Goal: Transaction & Acquisition: Purchase product/service

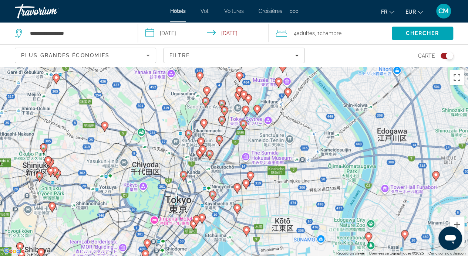
drag, startPoint x: 200, startPoint y: 216, endPoint x: 203, endPoint y: 184, distance: 31.9
click at [203, 184] on div "Pour activer le glissement avec le clavier, appuyez sur Alt+Entrée. Une fois ce…" at bounding box center [234, 162] width 468 height 190
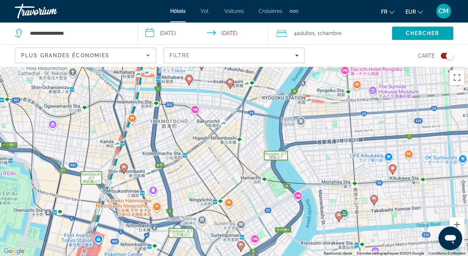
click at [123, 170] on icon "Contenu principal" at bounding box center [123, 169] width 7 height 10
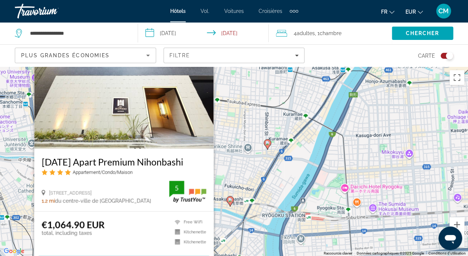
click at [228, 203] on icon "Contenu principal" at bounding box center [229, 201] width 7 height 10
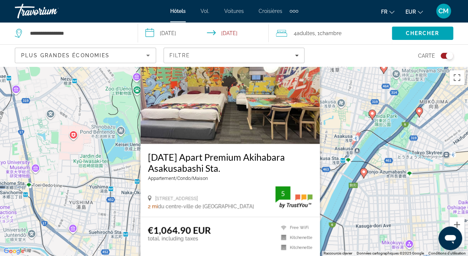
click at [370, 151] on div "Pour activer le glissement avec le clavier, appuyez sur Alt+Entrée. Une fois ce…" at bounding box center [234, 162] width 468 height 190
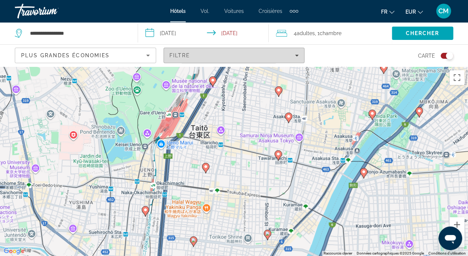
click at [196, 58] on div "Filtre" at bounding box center [233, 55] width 129 height 6
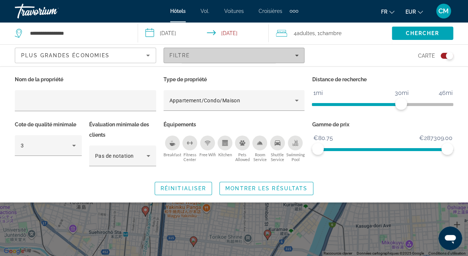
click at [196, 58] on div "Filtre" at bounding box center [233, 55] width 129 height 6
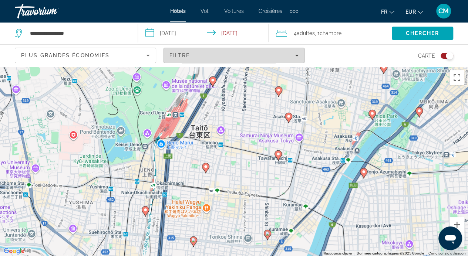
click at [196, 58] on div "Filtre" at bounding box center [233, 55] width 129 height 6
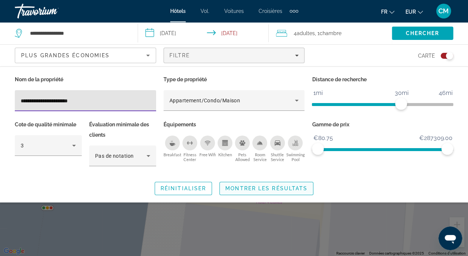
type input "**********"
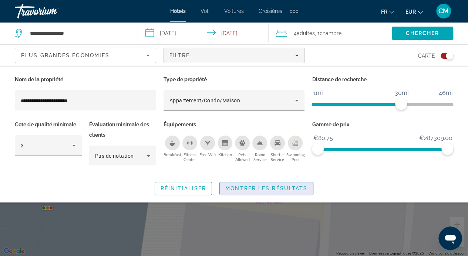
click at [256, 183] on span "Search widget" at bounding box center [266, 189] width 93 height 18
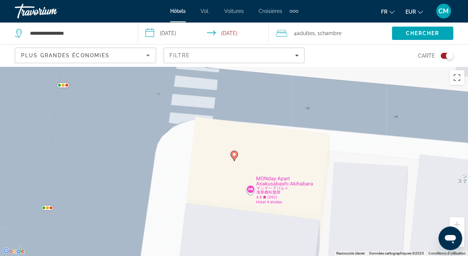
click at [444, 57] on div "Toggle map" at bounding box center [446, 56] width 13 height 6
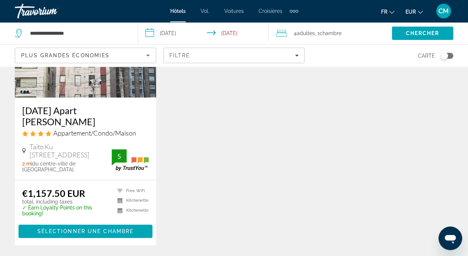
scroll to position [113, 0]
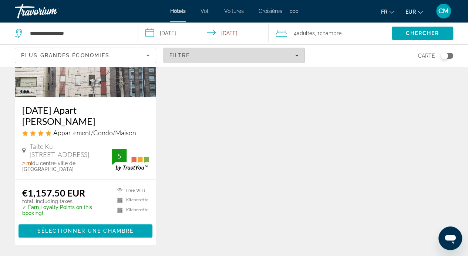
click at [182, 57] on span "Filtre" at bounding box center [179, 55] width 21 height 6
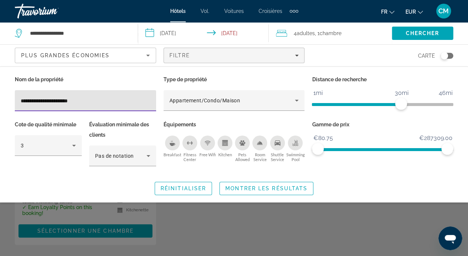
click at [125, 102] on input "**********" at bounding box center [85, 100] width 129 height 9
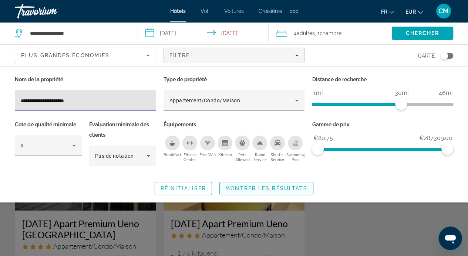
type input "**********"
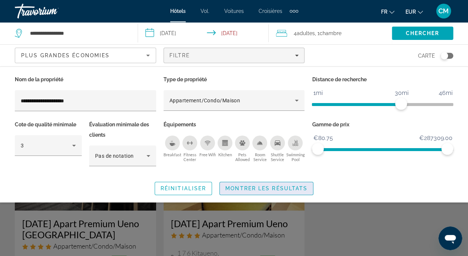
click at [254, 192] on span "Search widget" at bounding box center [266, 189] width 93 height 18
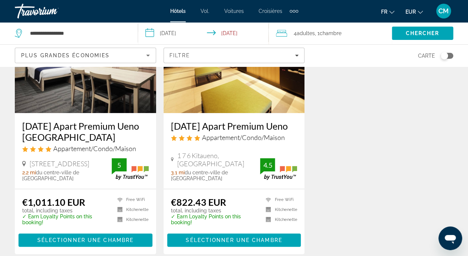
scroll to position [98, 0]
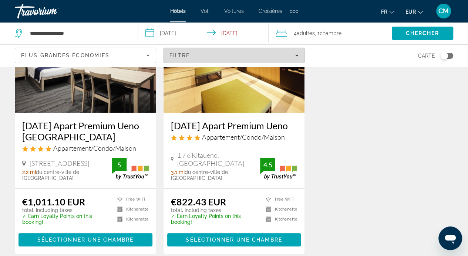
click at [266, 57] on div "Filtre" at bounding box center [233, 55] width 129 height 6
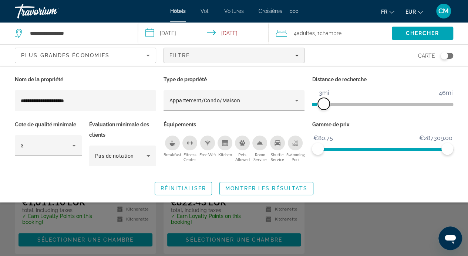
drag, startPoint x: 399, startPoint y: 105, endPoint x: 323, endPoint y: 115, distance: 77.1
click at [323, 115] on div "Distance de recherche 1mi 46mi 3mi" at bounding box center [382, 96] width 149 height 45
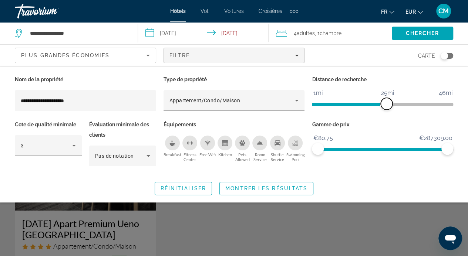
drag, startPoint x: 325, startPoint y: 103, endPoint x: 381, endPoint y: 100, distance: 55.5
click at [381, 100] on span "ngx-slider" at bounding box center [386, 104] width 12 height 12
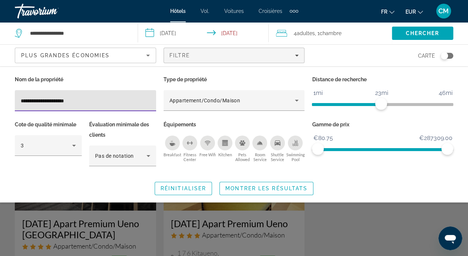
click at [105, 98] on input "**********" at bounding box center [85, 100] width 129 height 9
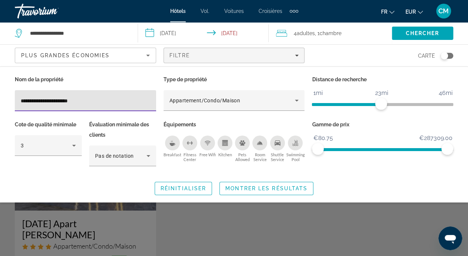
type input "**********"
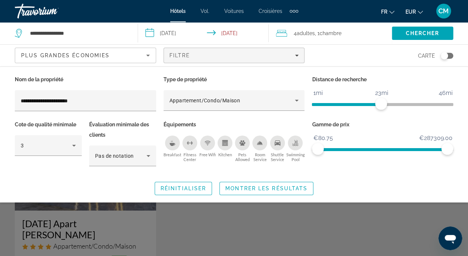
click at [71, 227] on div "Search widget" at bounding box center [234, 183] width 468 height 145
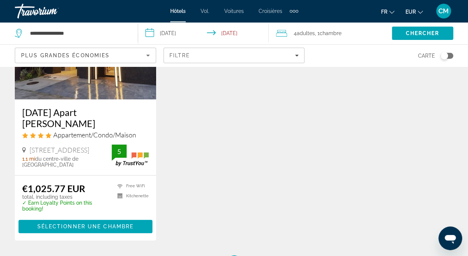
scroll to position [105, 0]
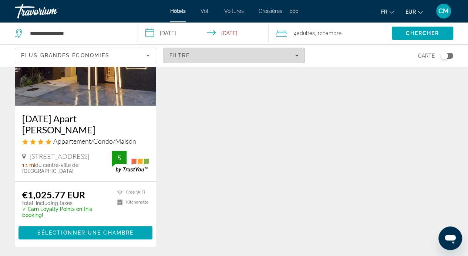
click at [230, 50] on span "Filters" at bounding box center [234, 56] width 140 height 18
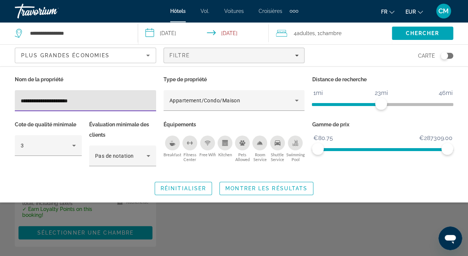
click at [112, 102] on input "**********" at bounding box center [85, 100] width 129 height 9
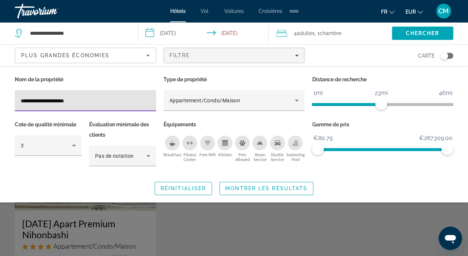
type input "**********"
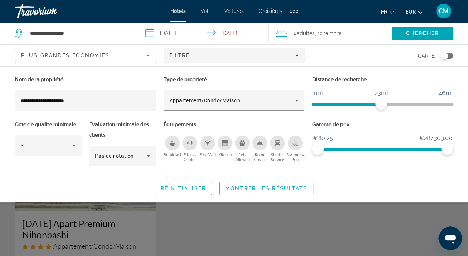
click at [75, 227] on div "Search widget" at bounding box center [234, 183] width 468 height 145
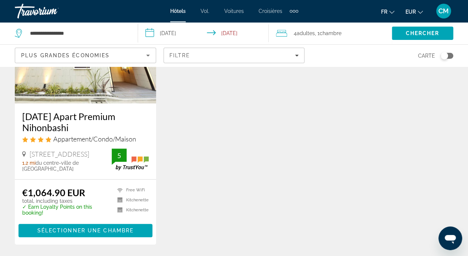
scroll to position [110, 0]
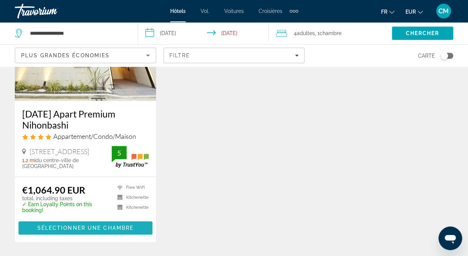
click at [75, 227] on span "Sélectionner une chambre" at bounding box center [85, 228] width 96 height 6
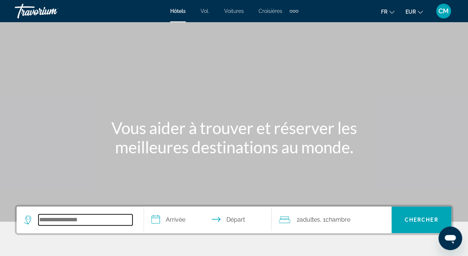
click at [99, 220] on input "Search hotel destination" at bounding box center [85, 219] width 94 height 11
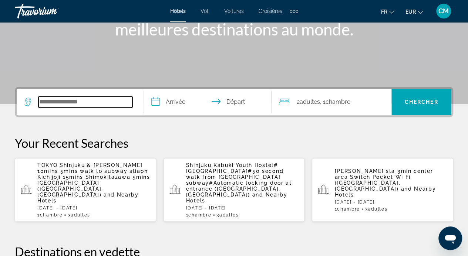
scroll to position [180, 0]
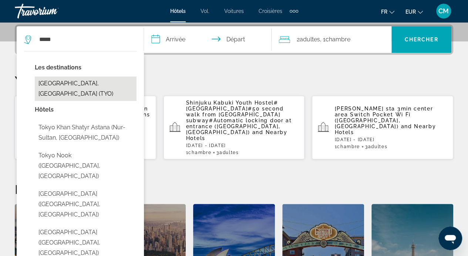
click at [98, 79] on button "[GEOGRAPHIC_DATA], [GEOGRAPHIC_DATA] (TYO)" at bounding box center [86, 89] width 102 height 24
type input "**********"
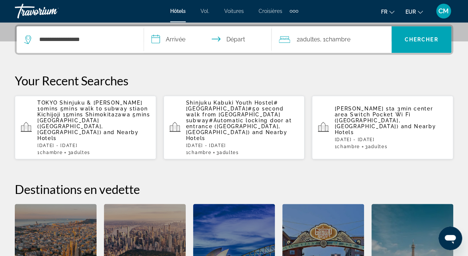
click at [190, 37] on input "**********" at bounding box center [209, 40] width 130 height 29
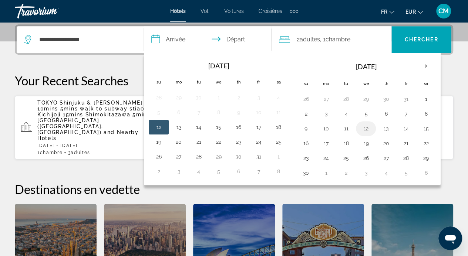
click at [364, 129] on button "12" at bounding box center [366, 128] width 12 height 10
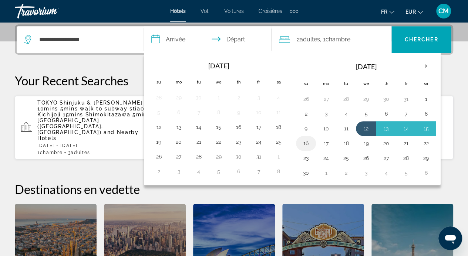
click at [306, 141] on button "16" at bounding box center [306, 143] width 12 height 10
type input "**********"
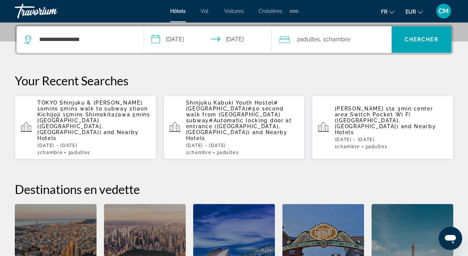
click at [351, 45] on div "2 Adulte Adultes , 1 Chambre pièces" at bounding box center [335, 39] width 112 height 27
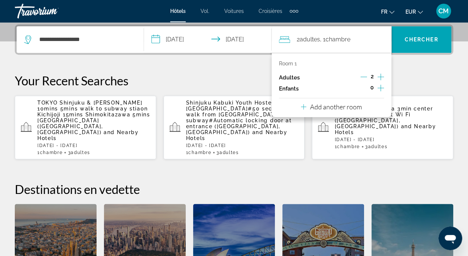
click at [381, 77] on icon "Increment adults" at bounding box center [380, 76] width 7 height 9
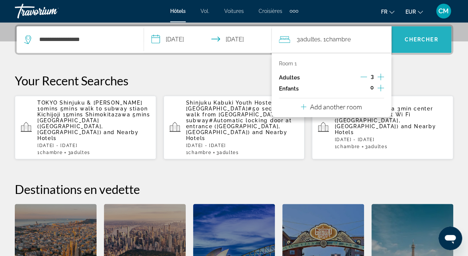
click at [421, 34] on span "Search" at bounding box center [421, 40] width 60 height 18
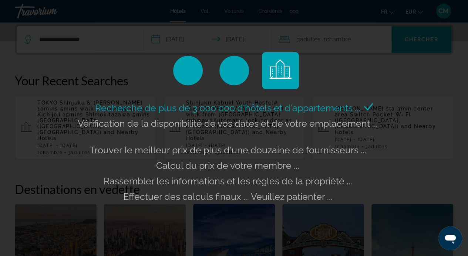
click at [423, 28] on div "Recherche de plus de 3 000 000 d'hôtels et d'appartements ... Vérification de l…" at bounding box center [234, 128] width 468 height 256
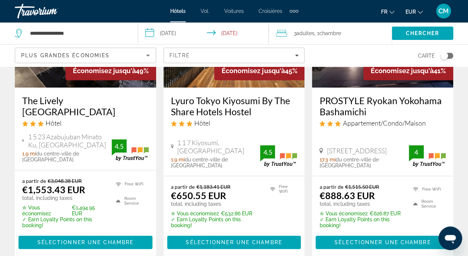
scroll to position [123, 0]
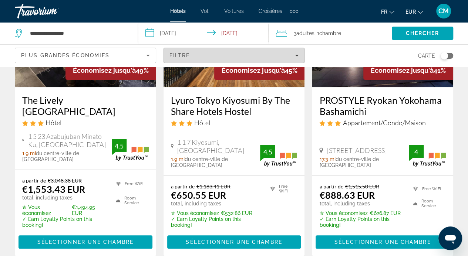
click at [242, 58] on span "Filters" at bounding box center [234, 56] width 140 height 18
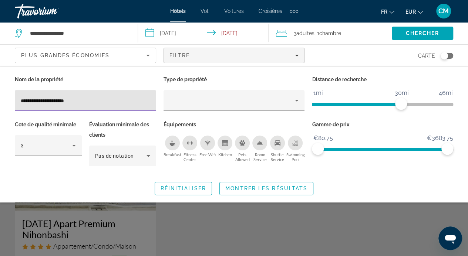
type input "**********"
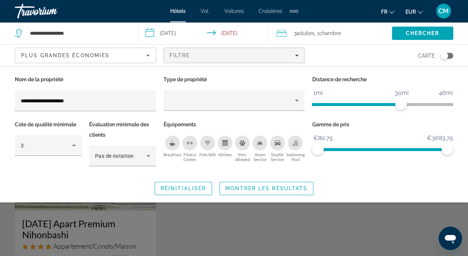
click at [113, 227] on div "Search widget" at bounding box center [234, 183] width 468 height 145
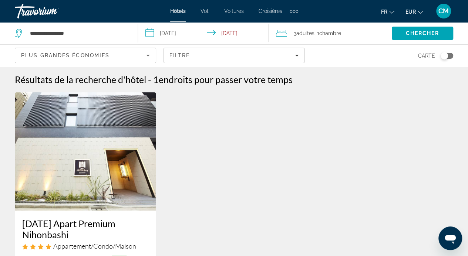
click at [111, 191] on img "Contenu principal" at bounding box center [85, 151] width 141 height 118
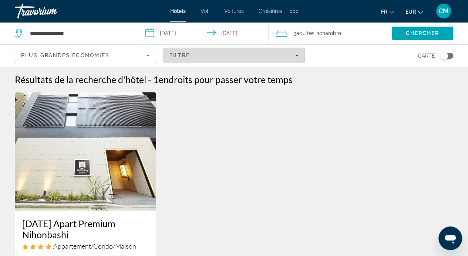
click at [276, 62] on span "Filters" at bounding box center [234, 56] width 140 height 18
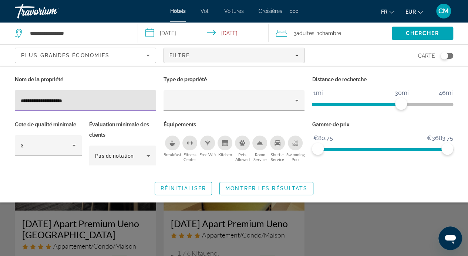
type input "**********"
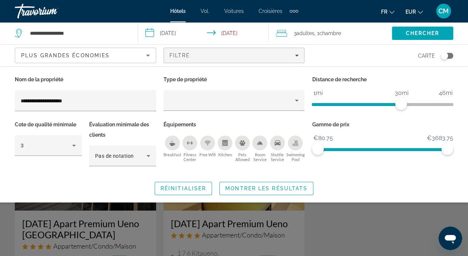
click at [319, 217] on div "Search widget" at bounding box center [234, 183] width 468 height 145
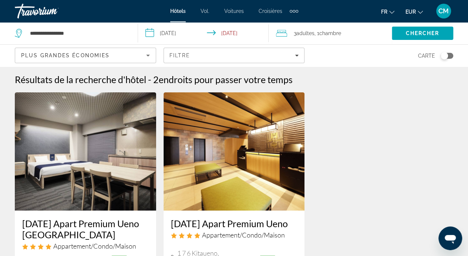
click at [57, 199] on img "Contenu principal" at bounding box center [85, 151] width 141 height 118
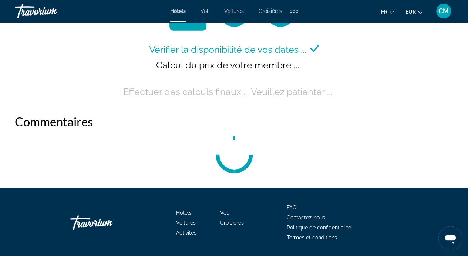
scroll to position [1183, 0]
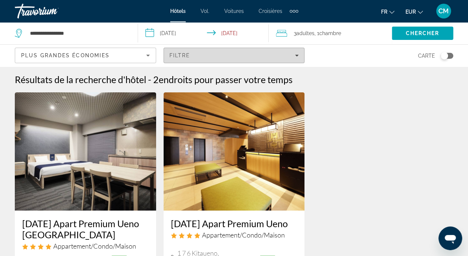
click at [181, 62] on span "Filters" at bounding box center [234, 56] width 140 height 18
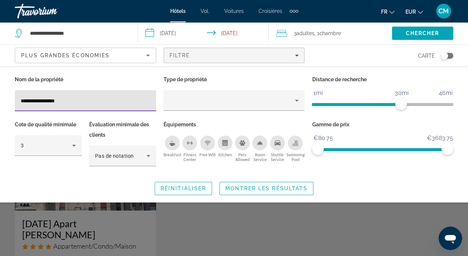
type input "**********"
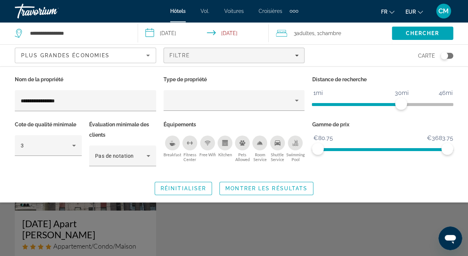
click at [88, 215] on div "Search widget" at bounding box center [234, 183] width 468 height 145
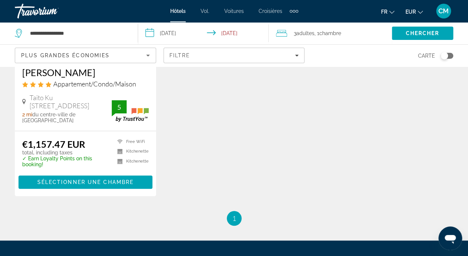
scroll to position [167, 0]
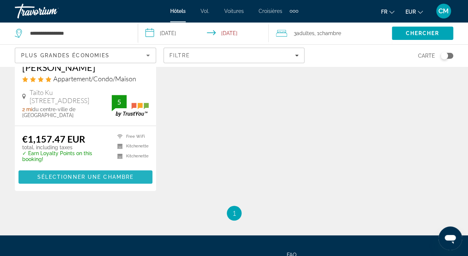
click at [98, 174] on span "Sélectionner une chambre" at bounding box center [85, 177] width 96 height 6
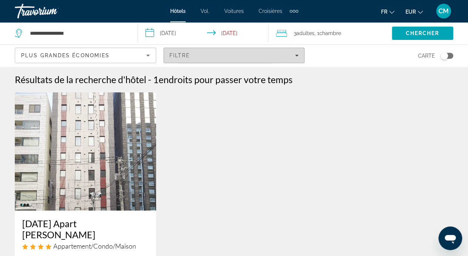
click at [194, 58] on span "Filters" at bounding box center [234, 56] width 140 height 18
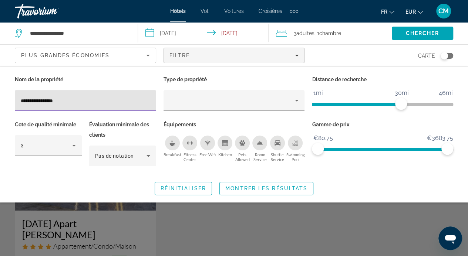
type input "**********"
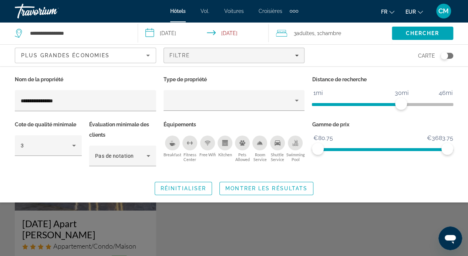
click at [77, 225] on div "Search widget" at bounding box center [234, 183] width 468 height 145
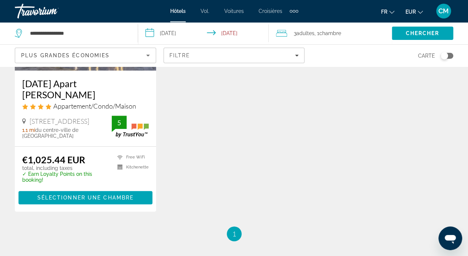
scroll to position [142, 0]
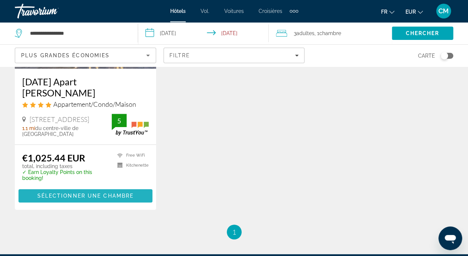
click at [105, 198] on span "Sélectionner une chambre" at bounding box center [85, 196] width 96 height 6
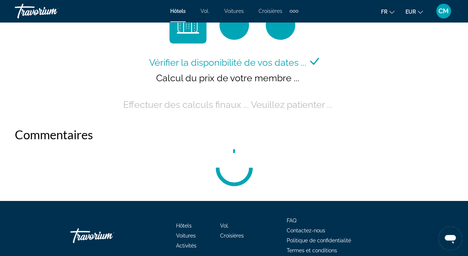
scroll to position [1169, 0]
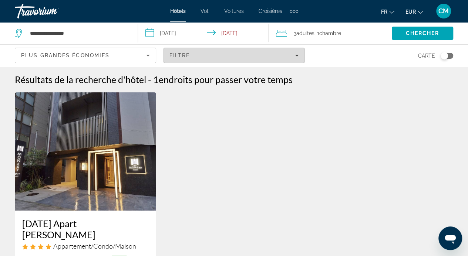
click at [223, 63] on span "Filters" at bounding box center [234, 56] width 140 height 18
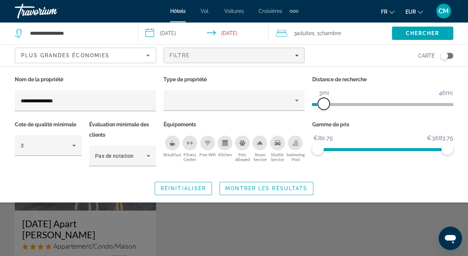
drag, startPoint x: 401, startPoint y: 108, endPoint x: 323, endPoint y: 110, distance: 78.4
click at [323, 110] on div "Distance de recherche 1mi 46mi 3mi" at bounding box center [382, 96] width 149 height 45
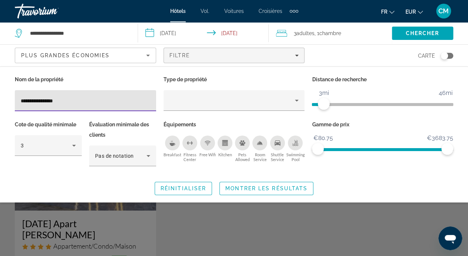
click at [131, 105] on input "**********" at bounding box center [85, 100] width 129 height 9
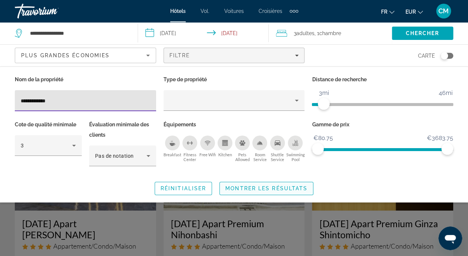
type input "**********"
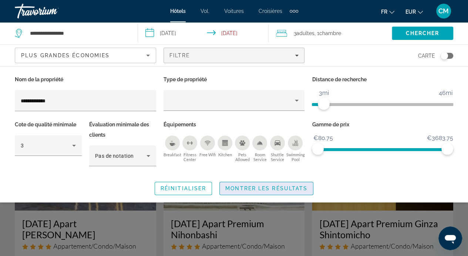
click at [265, 182] on span "Search widget" at bounding box center [266, 189] width 93 height 18
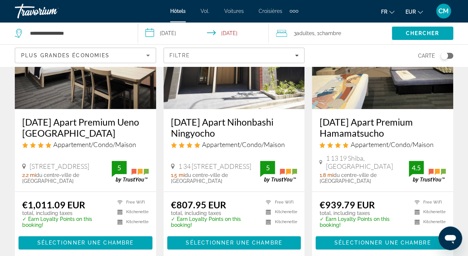
scroll to position [380, 0]
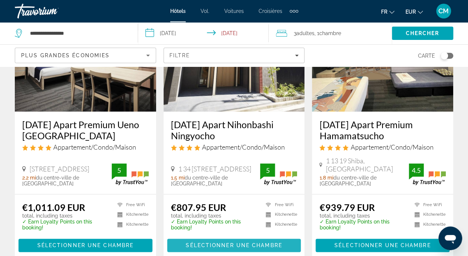
click at [245, 242] on span "Sélectionner une chambre" at bounding box center [234, 245] width 96 height 6
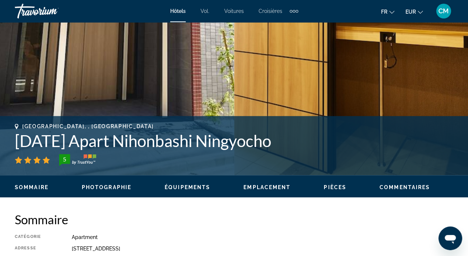
scroll to position [199, 0]
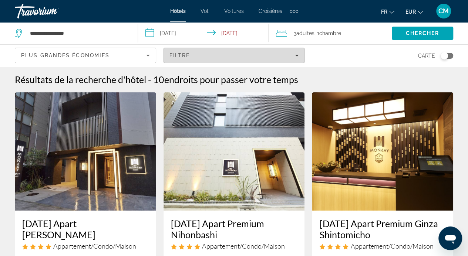
click at [241, 58] on span "Filters" at bounding box center [234, 56] width 140 height 18
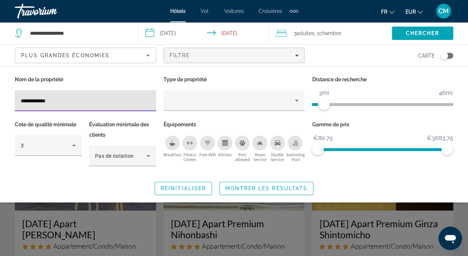
click at [107, 96] on input "**********" at bounding box center [85, 100] width 129 height 9
type input "*"
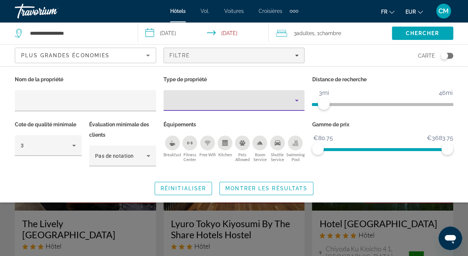
click at [295, 99] on icon "Property type" at bounding box center [296, 100] width 9 height 9
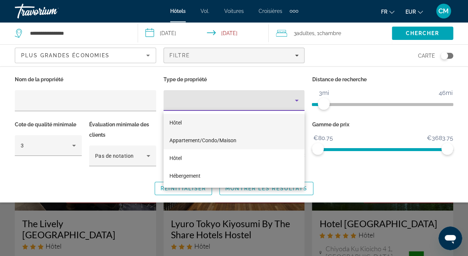
click at [275, 133] on mat-option "Appartement/Condo/Maison" at bounding box center [233, 141] width 141 height 18
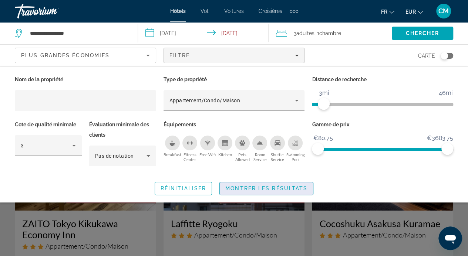
click at [290, 190] on span "Montrer les résultats" at bounding box center [266, 189] width 82 height 6
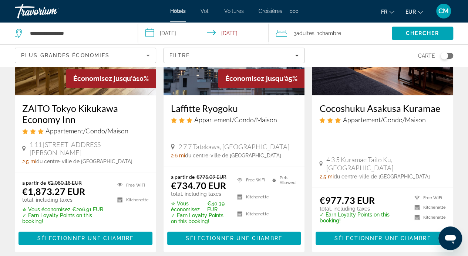
scroll to position [115, 0]
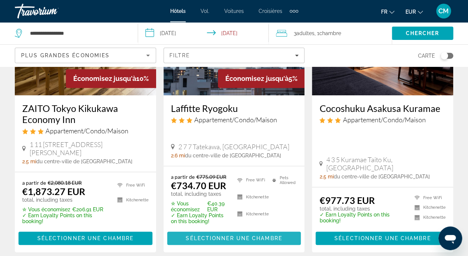
click at [238, 235] on span "Sélectionner une chambre" at bounding box center [234, 238] width 96 height 6
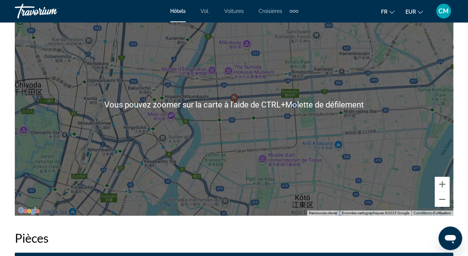
scroll to position [854, 0]
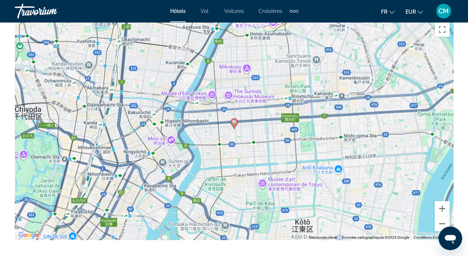
click at [234, 142] on div "Pour activer le glissement avec le clavier, appuyez sur Alt+Entrée. Une fois ce…" at bounding box center [234, 129] width 438 height 222
click at [233, 143] on div "Pour activer le glissement avec le clavier, appuyez sur Alt+Entrée. Une fois ce…" at bounding box center [234, 129] width 438 height 222
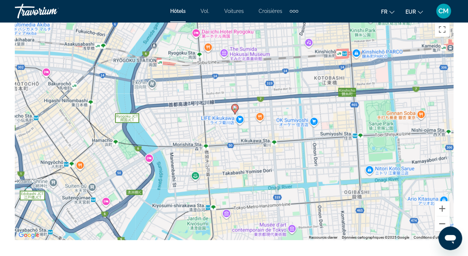
click at [235, 108] on image "Contenu principal" at bounding box center [234, 108] width 4 height 4
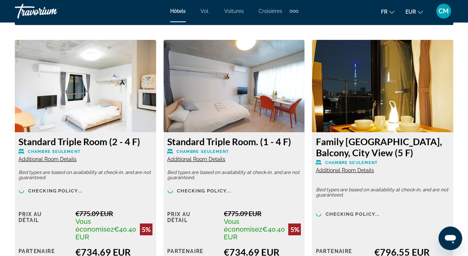
scroll to position [1146, 0]
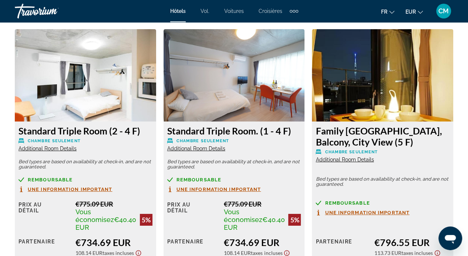
click at [50, 151] on span "Additional Room Details" at bounding box center [47, 149] width 58 height 6
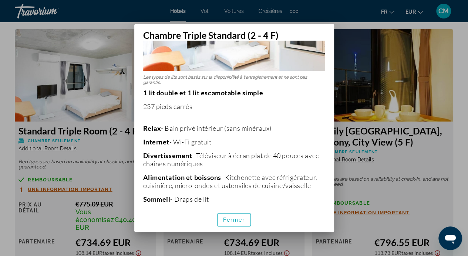
scroll to position [69, 0]
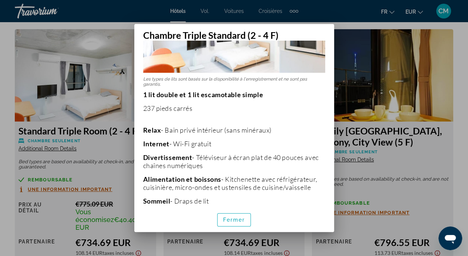
click at [190, 240] on div at bounding box center [234, 128] width 468 height 256
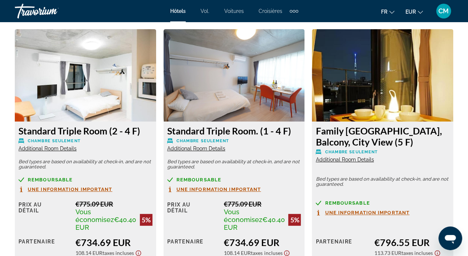
scroll to position [1146, 0]
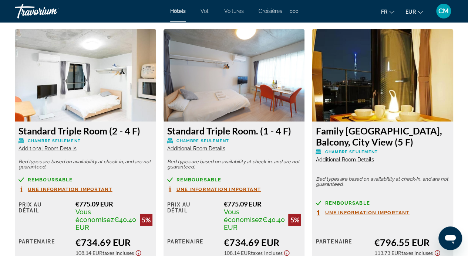
click at [207, 147] on span "Additional Room Details" at bounding box center [196, 149] width 58 height 6
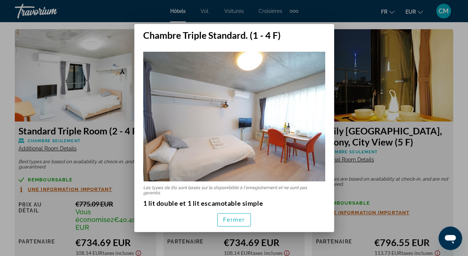
click at [365, 162] on div at bounding box center [234, 128] width 468 height 256
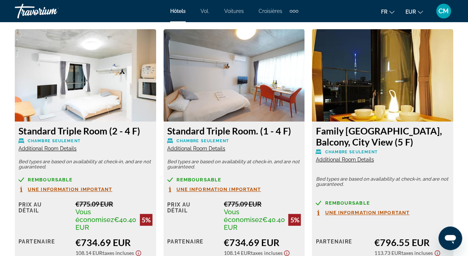
scroll to position [1146, 0]
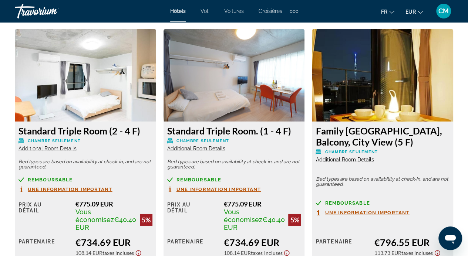
click at [360, 157] on span "Additional Room Details" at bounding box center [344, 160] width 58 height 6
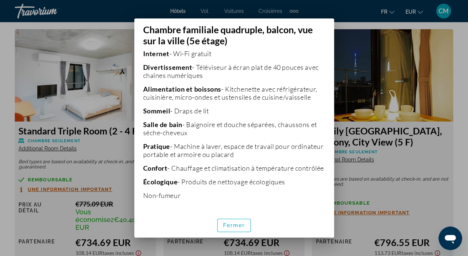
scroll to position [173, 0]
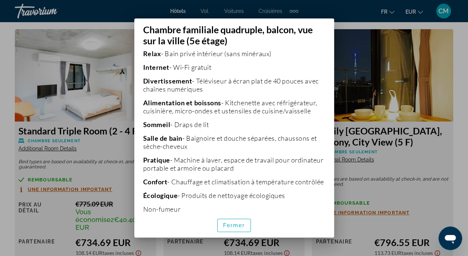
click at [444, 196] on div at bounding box center [234, 128] width 468 height 256
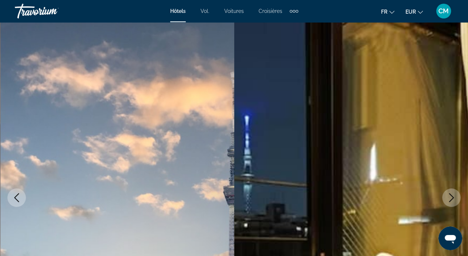
scroll to position [1146, 0]
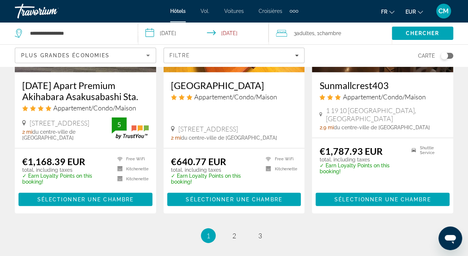
scroll to position [990, 0]
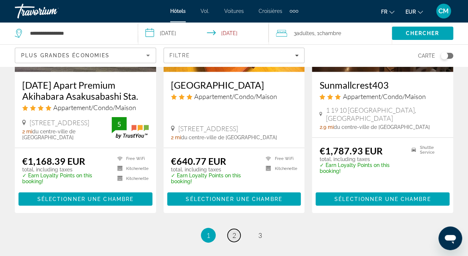
click at [232, 231] on span "2" at bounding box center [234, 235] width 4 height 8
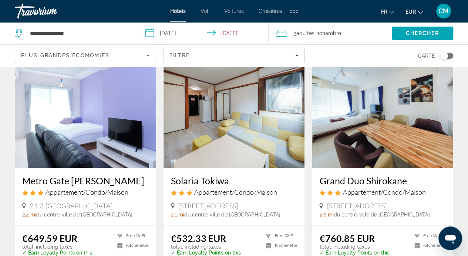
scroll to position [323, 0]
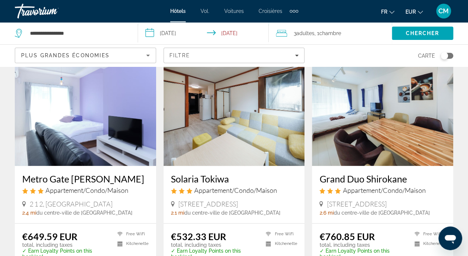
click at [60, 200] on span "2 1 2, [GEOGRAPHIC_DATA]" at bounding box center [71, 204] width 83 height 8
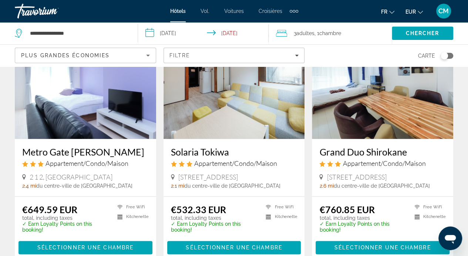
scroll to position [355, 0]
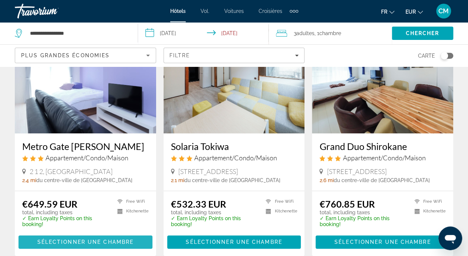
click at [79, 239] on span "Sélectionner une chambre" at bounding box center [85, 242] width 96 height 6
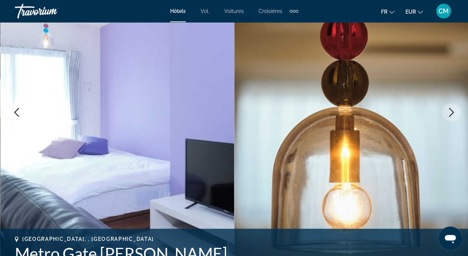
scroll to position [86, 0]
click at [456, 109] on button "Next image" at bounding box center [451, 112] width 18 height 18
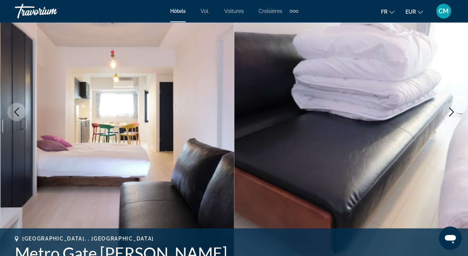
click at [456, 109] on button "Next image" at bounding box center [451, 112] width 18 height 18
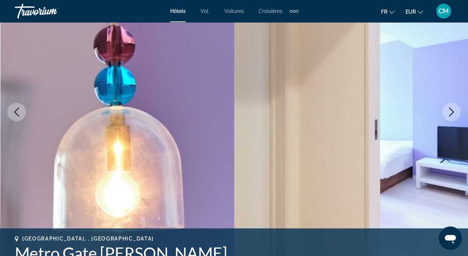
click at [456, 109] on button "Next image" at bounding box center [451, 112] width 18 height 18
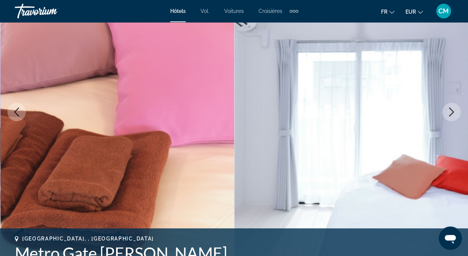
click at [456, 109] on button "Next image" at bounding box center [451, 112] width 18 height 18
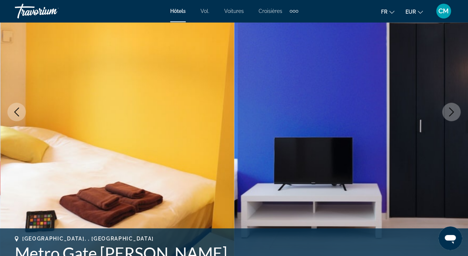
click at [456, 109] on button "Next image" at bounding box center [451, 112] width 18 height 18
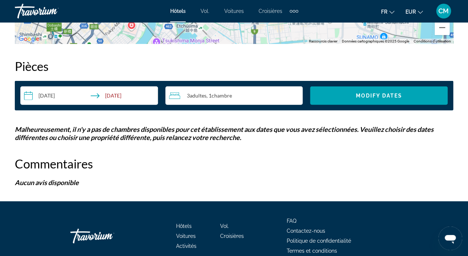
scroll to position [1050, 0]
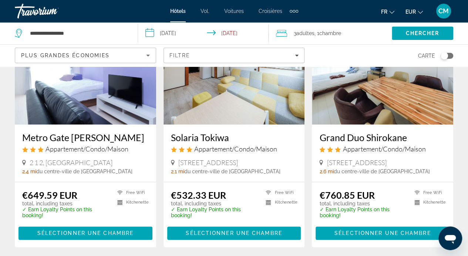
scroll to position [364, 0]
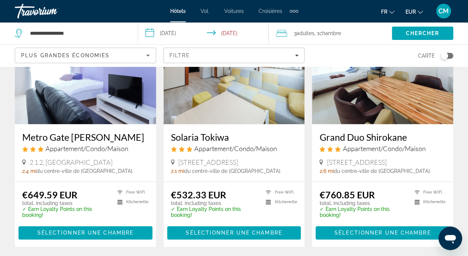
click at [84, 145] on span "Appartement/Condo/Maison" at bounding box center [86, 149] width 83 height 8
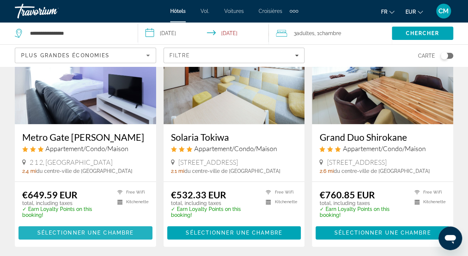
click at [89, 230] on span "Sélectionner une chambre" at bounding box center [85, 233] width 96 height 6
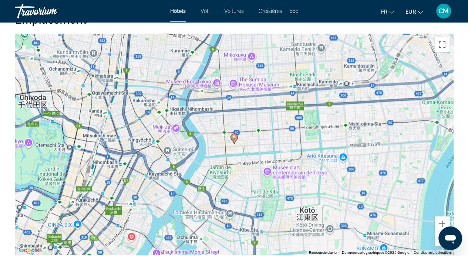
scroll to position [784, 0]
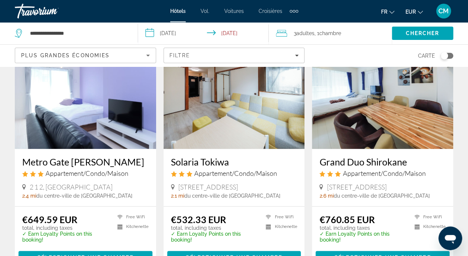
scroll to position [343, 0]
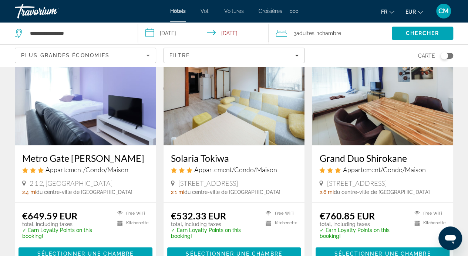
click at [398, 123] on img "Contenu principal" at bounding box center [382, 86] width 141 height 118
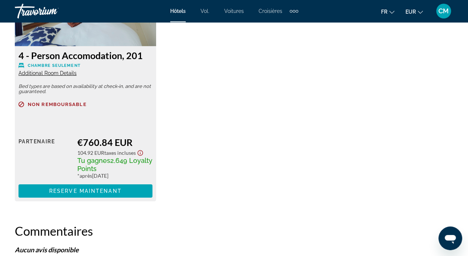
scroll to position [1226, 0]
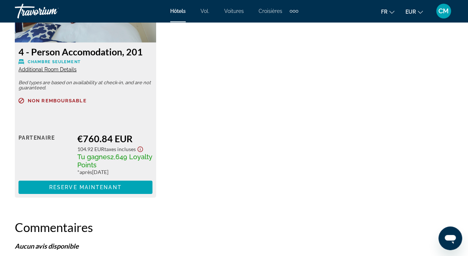
click at [40, 70] on span "Additional Room Details" at bounding box center [47, 70] width 58 height 6
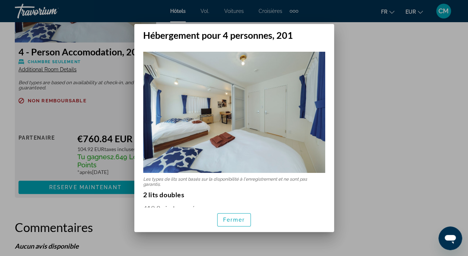
click at [389, 149] on div at bounding box center [234, 128] width 468 height 256
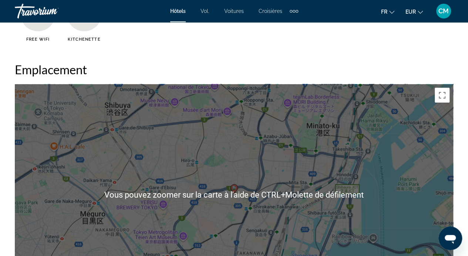
scroll to position [789, 0]
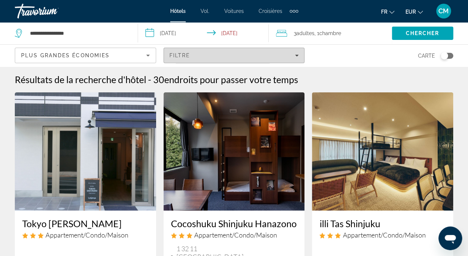
click at [193, 58] on span "Filters" at bounding box center [234, 56] width 140 height 18
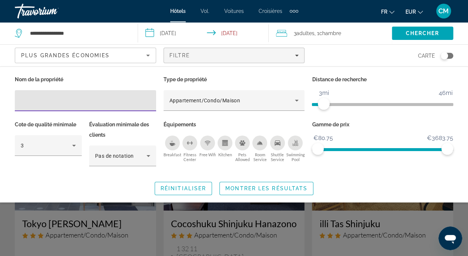
click at [90, 106] on div "Hotel Filters" at bounding box center [85, 100] width 129 height 21
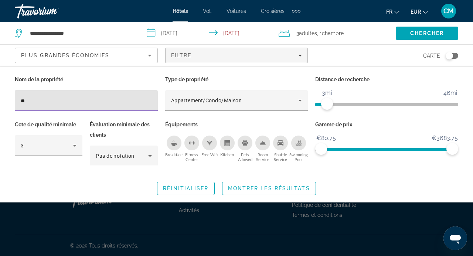
type input "*"
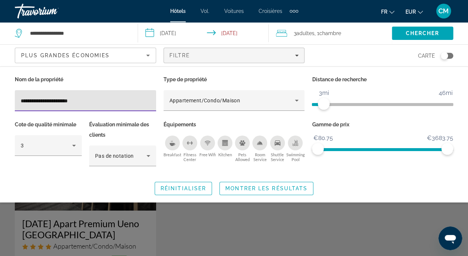
type input "**********"
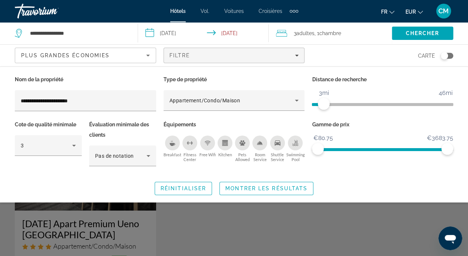
click at [87, 231] on div "Search widget" at bounding box center [234, 183] width 468 height 145
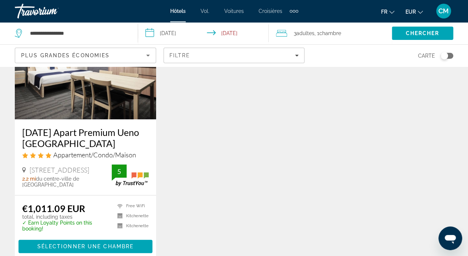
scroll to position [92, 0]
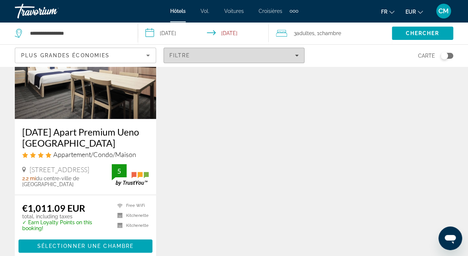
click at [249, 53] on div "Filtre" at bounding box center [233, 55] width 129 height 6
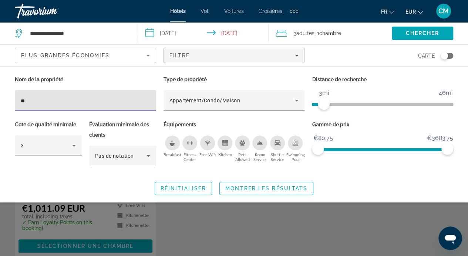
type input "*"
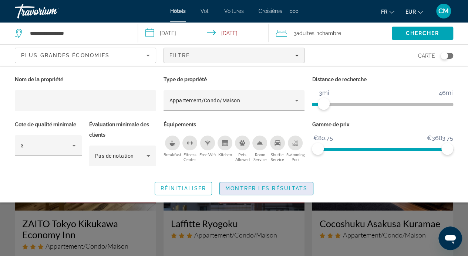
click at [277, 186] on span "Montrer les résultats" at bounding box center [266, 189] width 82 height 6
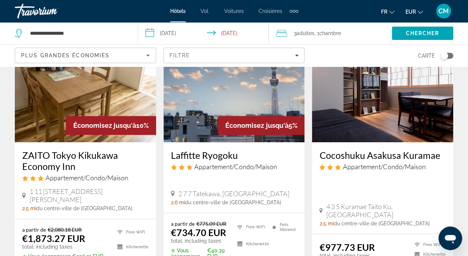
scroll to position [63, 0]
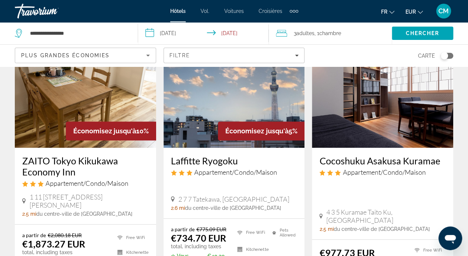
click at [258, 89] on img "Contenu principal" at bounding box center [233, 89] width 141 height 118
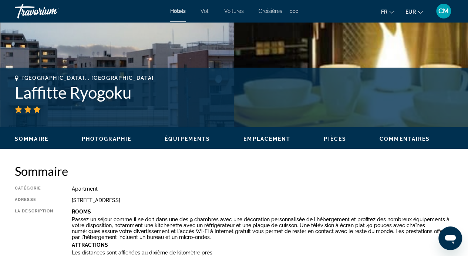
scroll to position [238, 0]
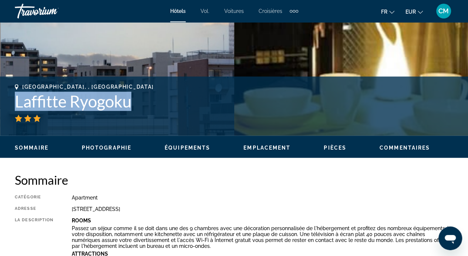
drag, startPoint x: 13, startPoint y: 101, endPoint x: 140, endPoint y: 111, distance: 126.7
click at [140, 111] on div "[GEOGRAPHIC_DATA], , [GEOGRAPHIC_DATA] Laffitte Ryogoku Adresse [STREET_ADDRESS]" at bounding box center [234, 106] width 468 height 44
copy h1 "Laffitte Ryogoku"
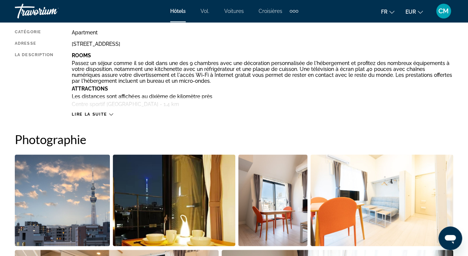
scroll to position [179, 0]
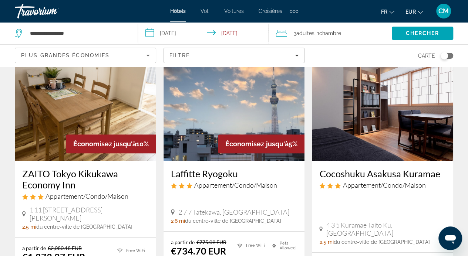
scroll to position [47, 0]
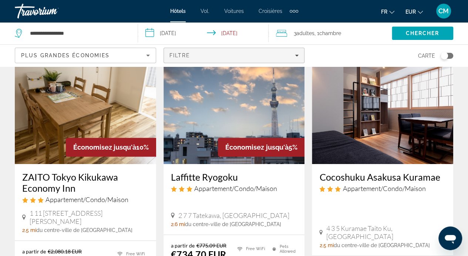
click at [292, 59] on span "Filters" at bounding box center [234, 56] width 140 height 18
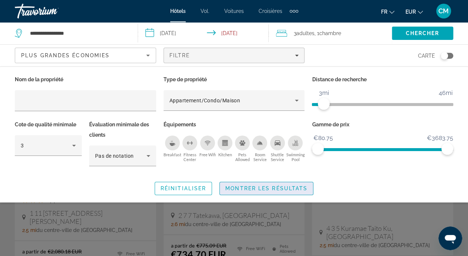
click at [267, 187] on span "Montrer les résultats" at bounding box center [266, 189] width 82 height 6
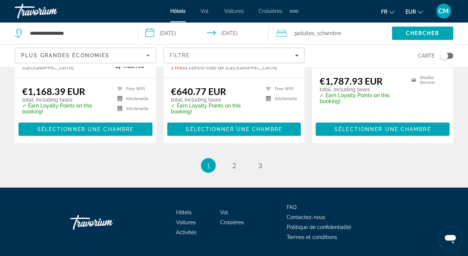
scroll to position [1071, 0]
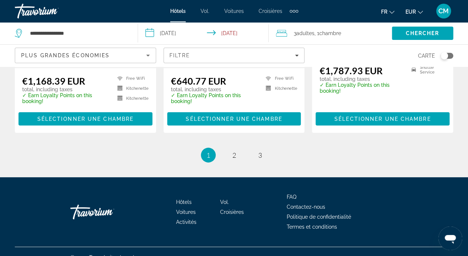
click at [286, 177] on div "Hôtels Vol. Voitures Croisières Activités FAQ Contactez-nous Politique de confi…" at bounding box center [234, 211] width 438 height 69
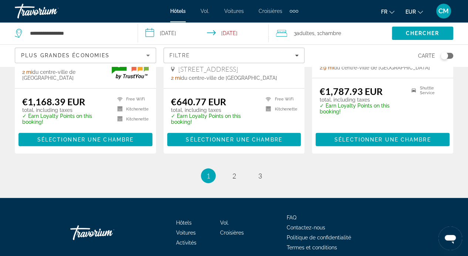
scroll to position [1051, 0]
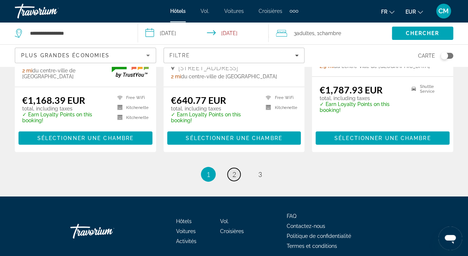
click at [232, 170] on span "2" at bounding box center [234, 174] width 4 height 8
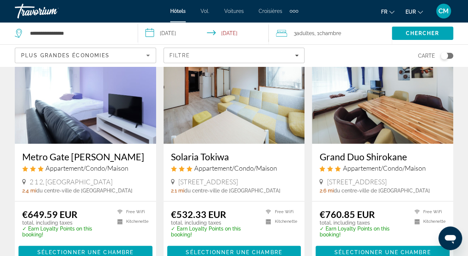
scroll to position [345, 0]
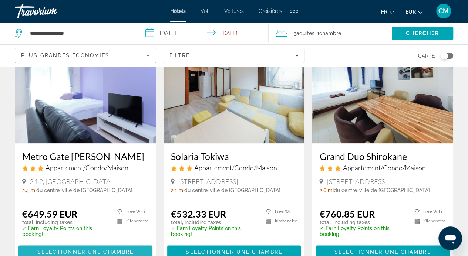
click at [71, 249] on span "Sélectionner une chambre" at bounding box center [85, 252] width 96 height 6
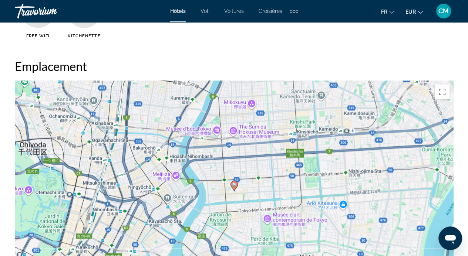
scroll to position [747, 0]
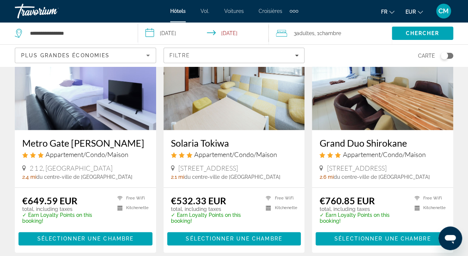
scroll to position [368, 0]
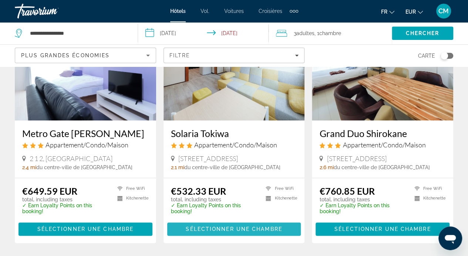
click at [240, 226] on span "Sélectionner une chambre" at bounding box center [234, 229] width 96 height 6
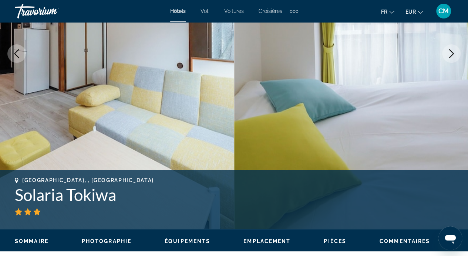
scroll to position [142, 0]
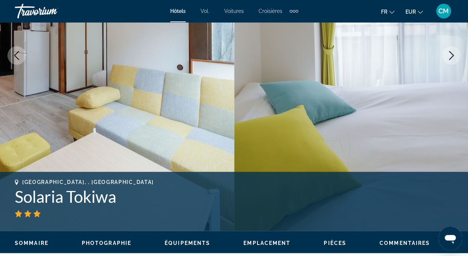
click at [449, 54] on icon "Next image" at bounding box center [450, 55] width 9 height 9
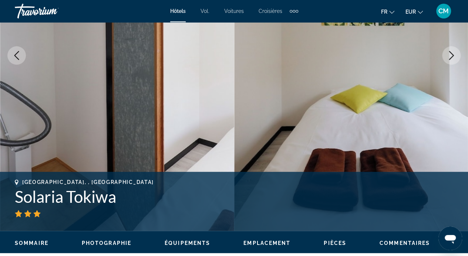
click at [449, 54] on icon "Next image" at bounding box center [450, 55] width 9 height 9
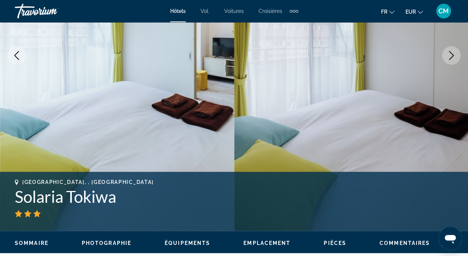
click at [449, 54] on icon "Next image" at bounding box center [450, 55] width 9 height 9
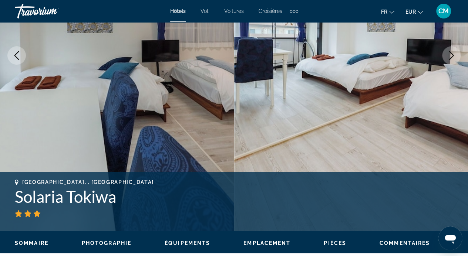
click at [449, 54] on icon "Next image" at bounding box center [450, 55] width 9 height 9
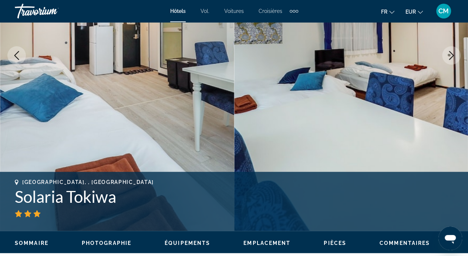
click at [449, 54] on icon "Next image" at bounding box center [450, 55] width 9 height 9
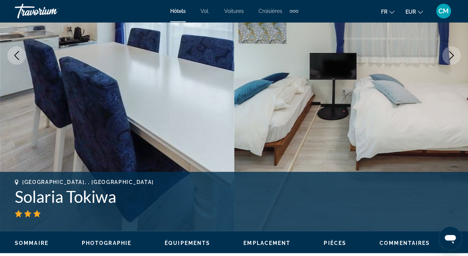
click at [449, 54] on icon "Next image" at bounding box center [450, 55] width 9 height 9
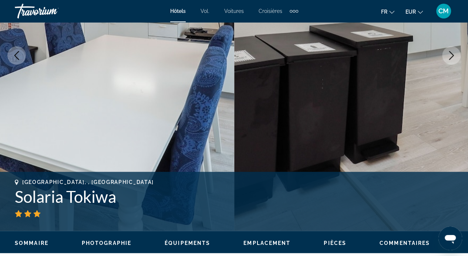
click at [449, 54] on icon "Next image" at bounding box center [450, 55] width 9 height 9
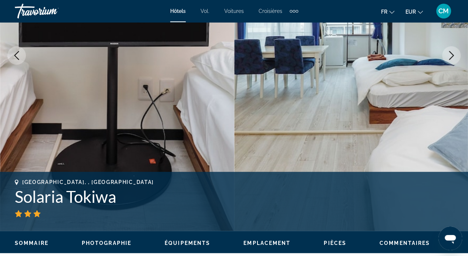
click at [449, 54] on icon "Next image" at bounding box center [450, 55] width 9 height 9
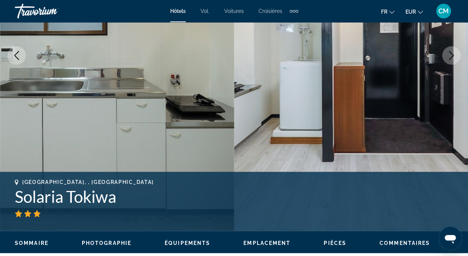
click at [449, 54] on icon "Next image" at bounding box center [450, 55] width 9 height 9
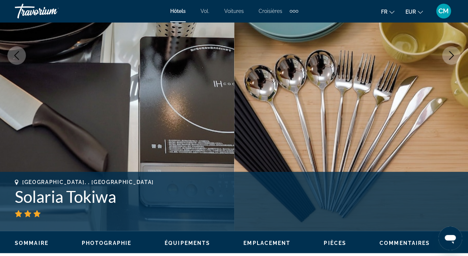
click at [449, 54] on icon "Next image" at bounding box center [450, 55] width 9 height 9
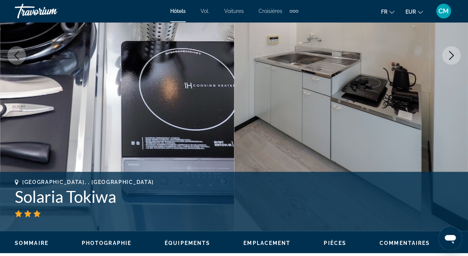
click at [449, 53] on icon "Next image" at bounding box center [450, 55] width 9 height 9
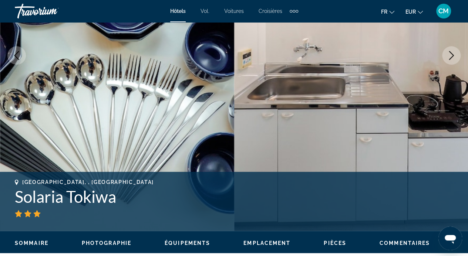
click at [449, 52] on icon "Next image" at bounding box center [450, 55] width 9 height 9
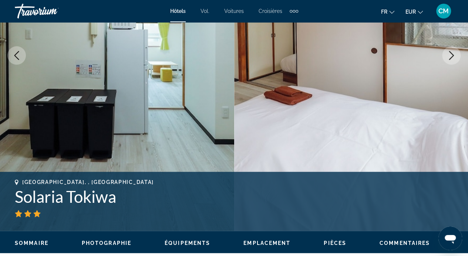
click at [449, 52] on icon "Next image" at bounding box center [450, 55] width 9 height 9
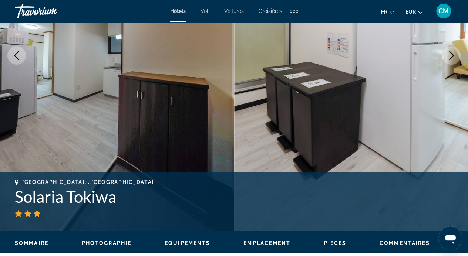
click at [449, 52] on icon "Next image" at bounding box center [450, 55] width 9 height 9
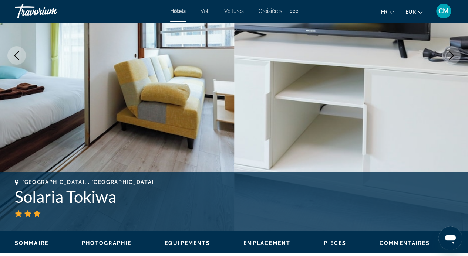
click at [449, 52] on icon "Next image" at bounding box center [450, 55] width 9 height 9
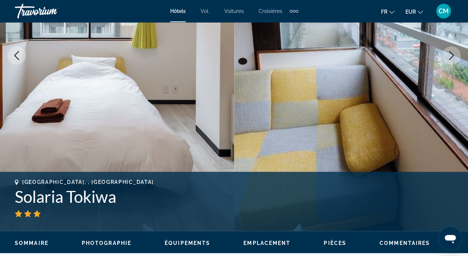
click at [449, 52] on icon "Next image" at bounding box center [450, 55] width 9 height 9
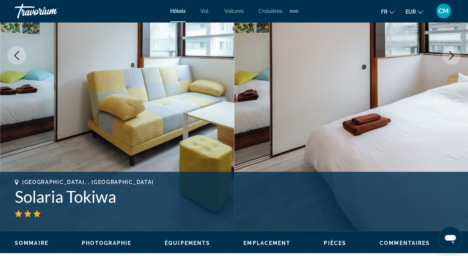
click at [449, 52] on icon "Next image" at bounding box center [450, 55] width 9 height 9
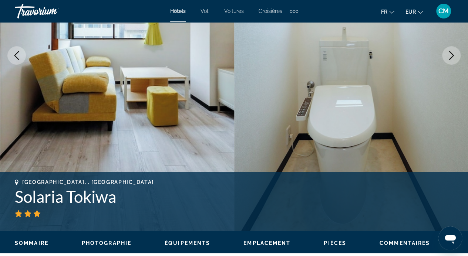
click at [449, 52] on icon "Next image" at bounding box center [450, 55] width 9 height 9
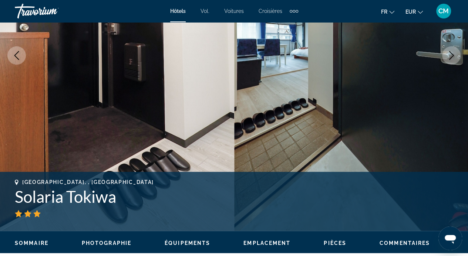
click at [449, 52] on icon "Next image" at bounding box center [450, 55] width 9 height 9
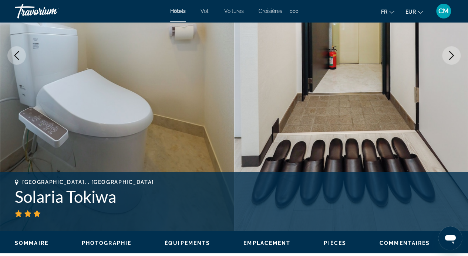
click at [449, 52] on icon "Next image" at bounding box center [450, 55] width 9 height 9
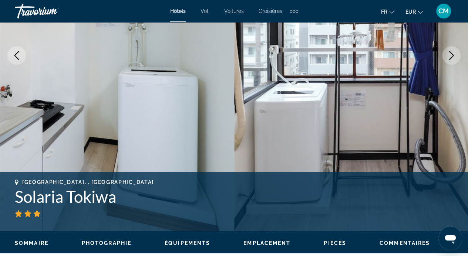
click at [449, 52] on icon "Next image" at bounding box center [450, 55] width 9 height 9
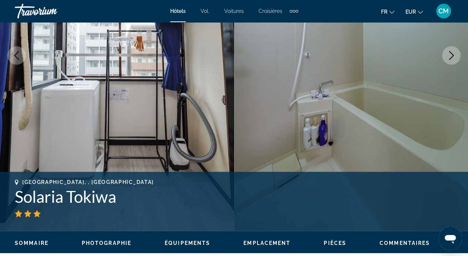
click at [449, 52] on icon "Next image" at bounding box center [450, 55] width 9 height 9
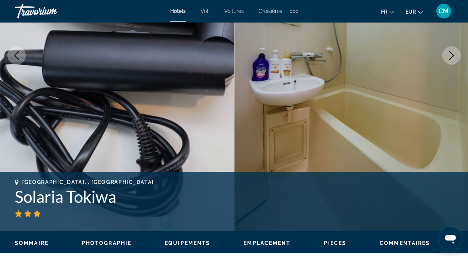
click at [449, 52] on icon "Next image" at bounding box center [450, 55] width 9 height 9
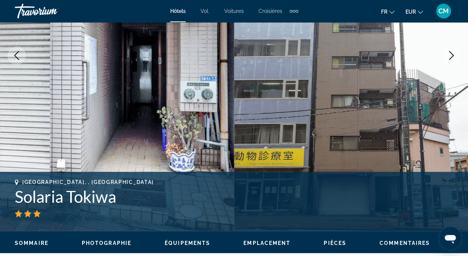
click at [449, 52] on icon "Next image" at bounding box center [450, 55] width 9 height 9
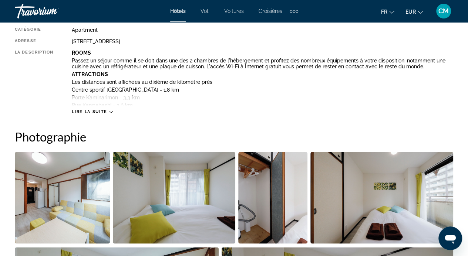
scroll to position [406, 0]
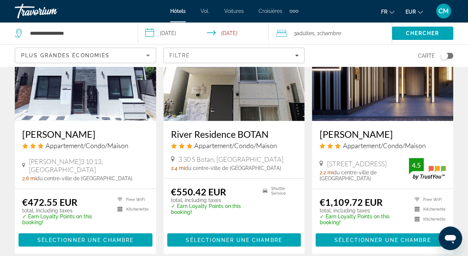
scroll to position [624, 0]
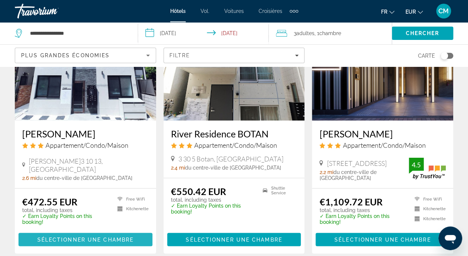
click at [89, 231] on span "Contenu principal" at bounding box center [85, 240] width 134 height 18
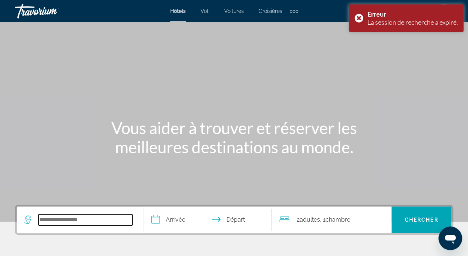
click at [75, 216] on input "Search hotel destination" at bounding box center [85, 219] width 94 height 11
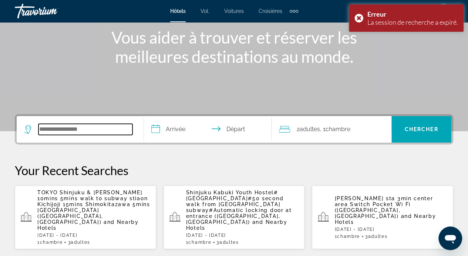
scroll to position [180, 0]
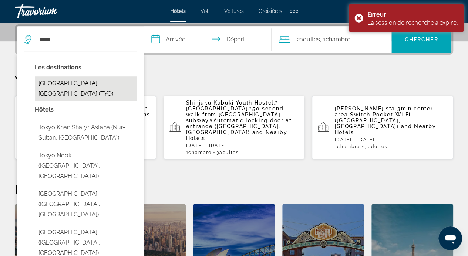
click at [73, 87] on button "[GEOGRAPHIC_DATA], [GEOGRAPHIC_DATA] (TYO)" at bounding box center [86, 89] width 102 height 24
type input "**********"
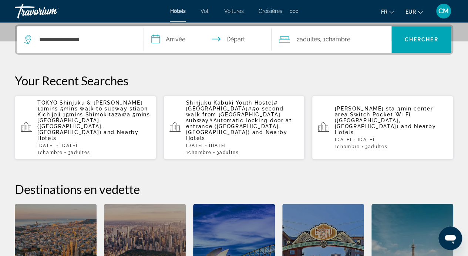
click at [173, 38] on input "**********" at bounding box center [209, 40] width 130 height 29
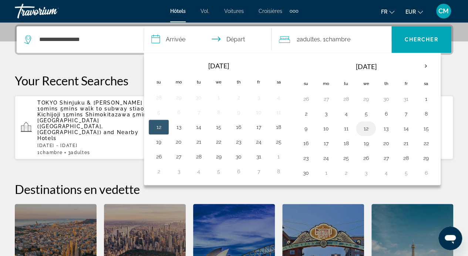
click at [363, 127] on button "12" at bounding box center [366, 128] width 12 height 10
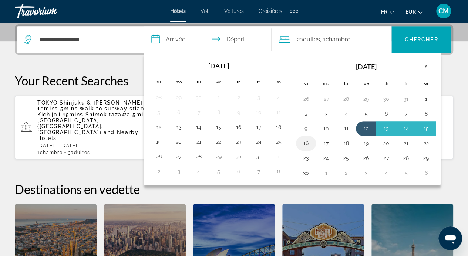
click at [306, 141] on button "16" at bounding box center [306, 143] width 12 height 10
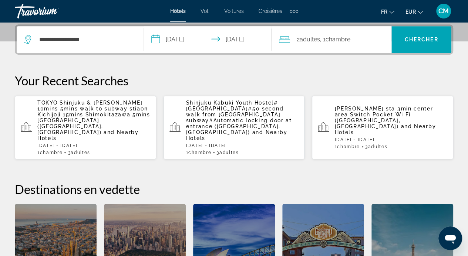
type input "**********"
click at [322, 40] on span ", 1 Chambre pièces" at bounding box center [335, 39] width 30 height 10
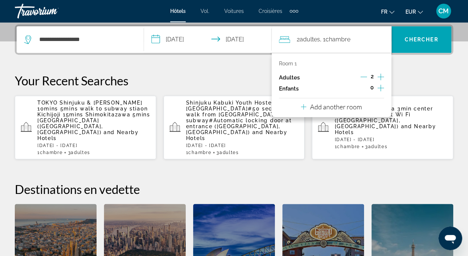
click at [382, 79] on icon "Increment adults" at bounding box center [380, 76] width 7 height 9
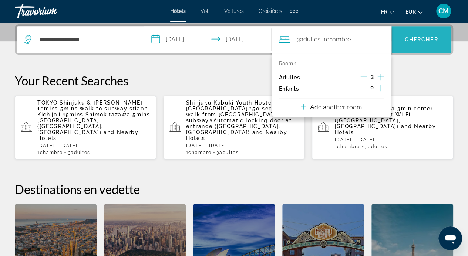
click at [417, 51] on span "Search" at bounding box center [421, 39] width 60 height 27
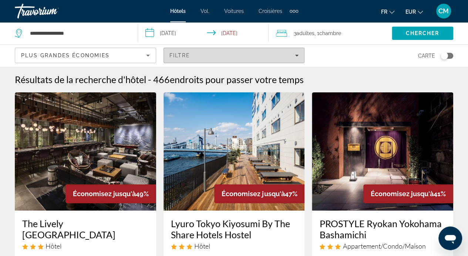
click at [300, 57] on span "Filters" at bounding box center [234, 56] width 140 height 18
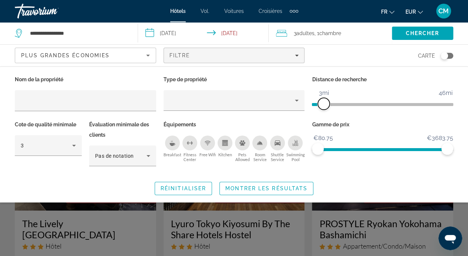
drag, startPoint x: 398, startPoint y: 104, endPoint x: 324, endPoint y: 108, distance: 74.0
click at [324, 108] on span "ngx-slider" at bounding box center [323, 104] width 12 height 12
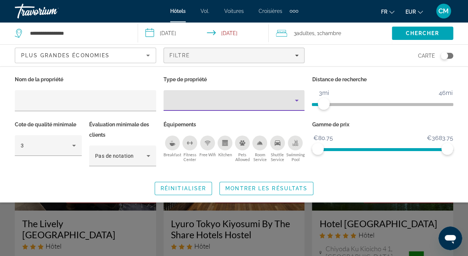
click at [261, 103] on div "Property type" at bounding box center [232, 100] width 126 height 9
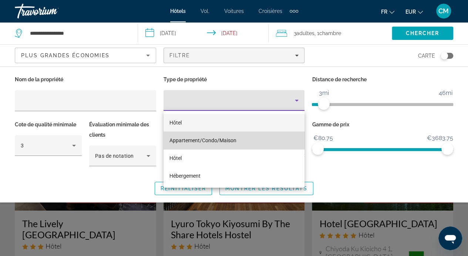
click at [239, 145] on mat-option "Appartement/Condo/Maison" at bounding box center [233, 141] width 141 height 18
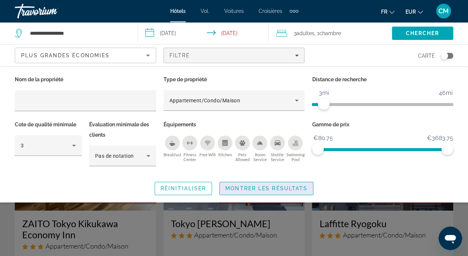
click at [284, 191] on span "Montrer les résultats" at bounding box center [266, 189] width 82 height 6
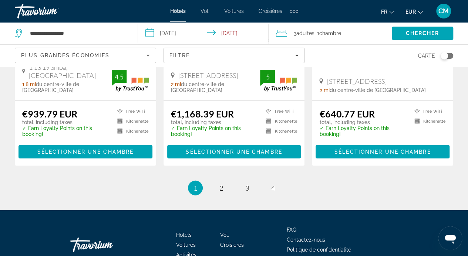
scroll to position [1071, 0]
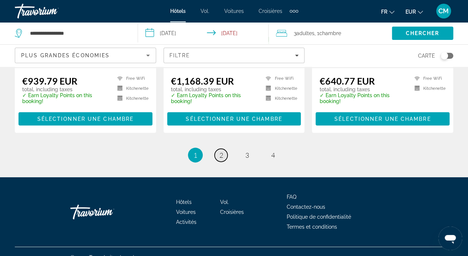
click at [224, 149] on link "page 2" at bounding box center [220, 155] width 13 height 13
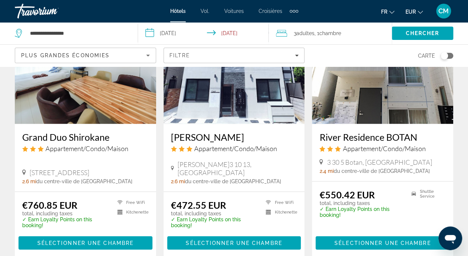
scroll to position [640, 0]
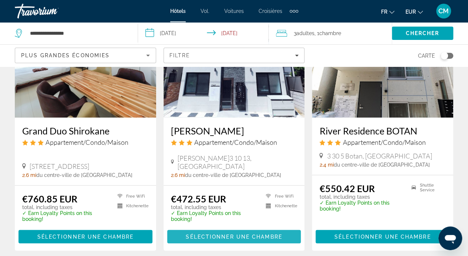
click at [248, 234] on span "Sélectionner une chambre" at bounding box center [234, 237] width 96 height 6
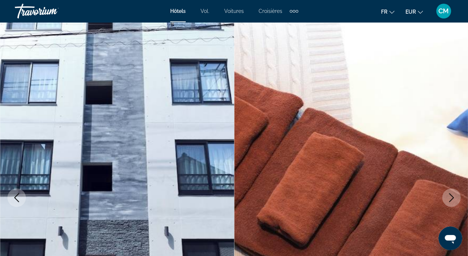
click at [452, 201] on icon "Next image" at bounding box center [450, 197] width 9 height 9
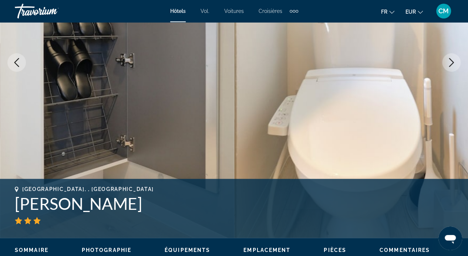
scroll to position [136, 0]
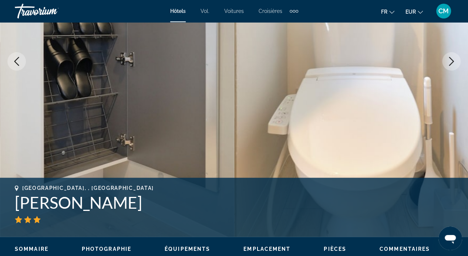
click at [455, 64] on button "Next image" at bounding box center [451, 61] width 18 height 18
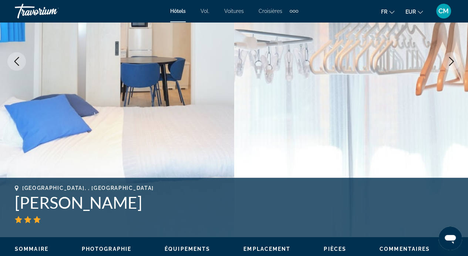
click at [455, 64] on button "Next image" at bounding box center [451, 61] width 18 height 18
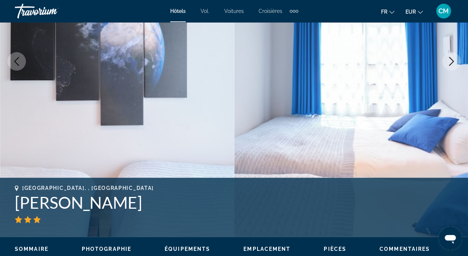
click at [455, 64] on button "Next image" at bounding box center [451, 61] width 18 height 18
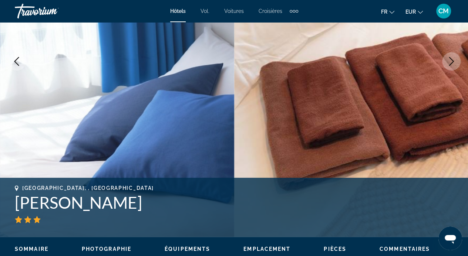
click at [455, 64] on button "Next image" at bounding box center [451, 61] width 18 height 18
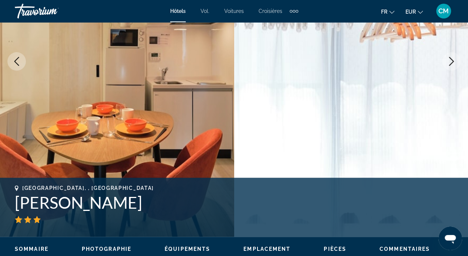
click at [455, 64] on button "Next image" at bounding box center [451, 61] width 18 height 18
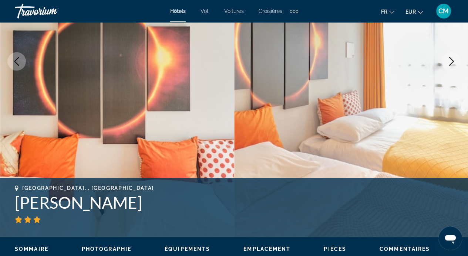
click at [455, 64] on button "Next image" at bounding box center [451, 61] width 18 height 18
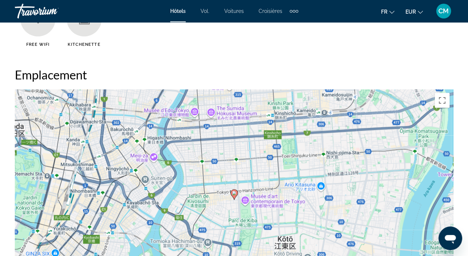
scroll to position [783, 0]
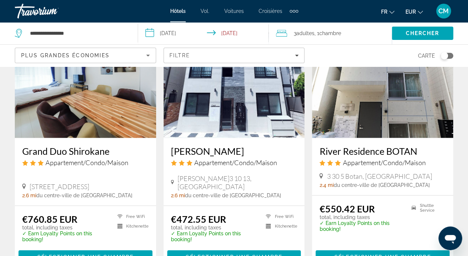
scroll to position [620, 0]
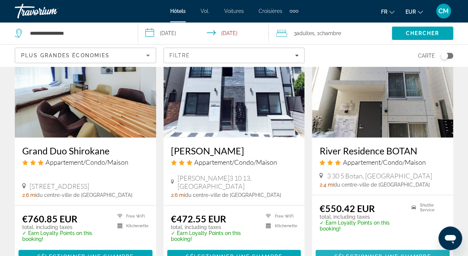
click at [371, 254] on span "Sélectionner une chambre" at bounding box center [382, 257] width 96 height 6
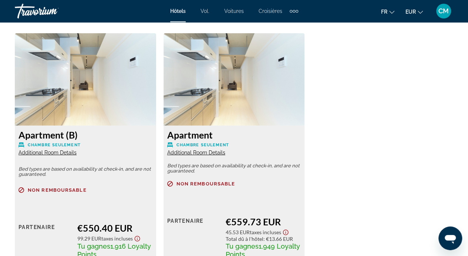
scroll to position [1142, 0]
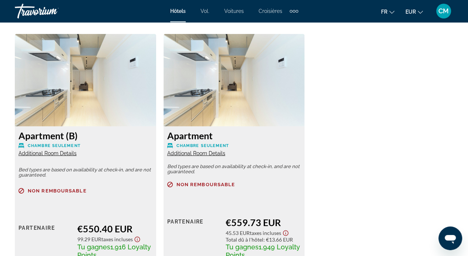
click at [213, 153] on span "Additional Room Details" at bounding box center [196, 153] width 58 height 6
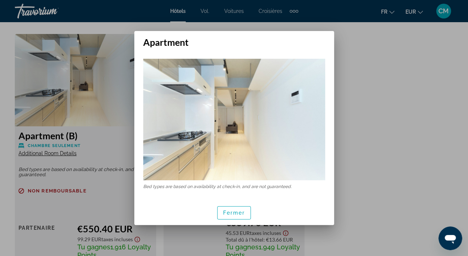
scroll to position [0, 0]
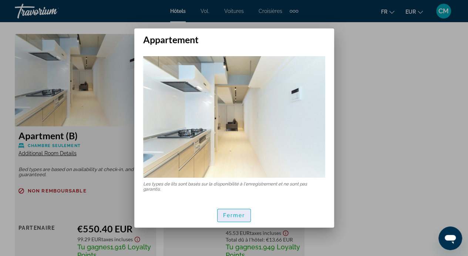
click at [235, 218] on span "button" at bounding box center [233, 216] width 33 height 18
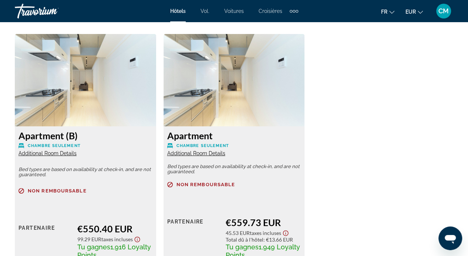
scroll to position [1142, 0]
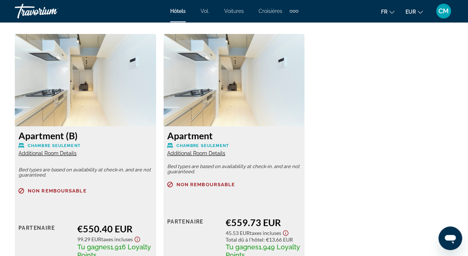
click at [191, 154] on span "Additional Room Details" at bounding box center [196, 153] width 58 height 6
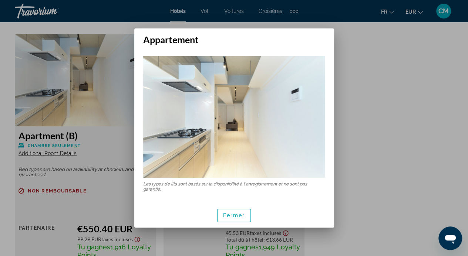
click at [93, 170] on div at bounding box center [234, 128] width 468 height 256
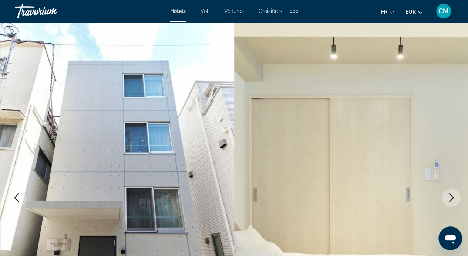
scroll to position [1142, 0]
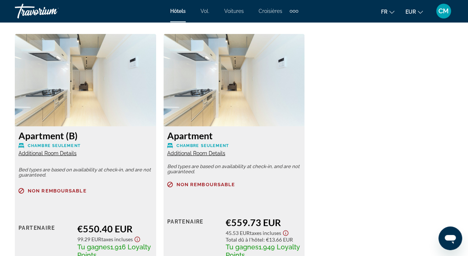
click at [68, 155] on span "Additional Room Details" at bounding box center [47, 153] width 58 height 6
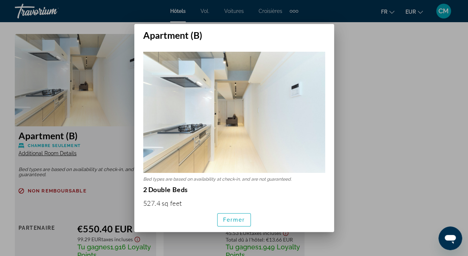
scroll to position [0, 0]
click at [374, 118] on div at bounding box center [234, 128] width 468 height 256
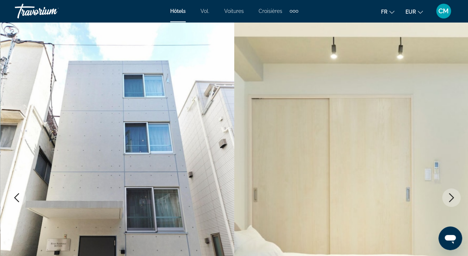
scroll to position [1142, 0]
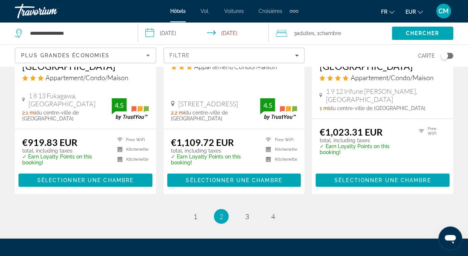
scroll to position [982, 0]
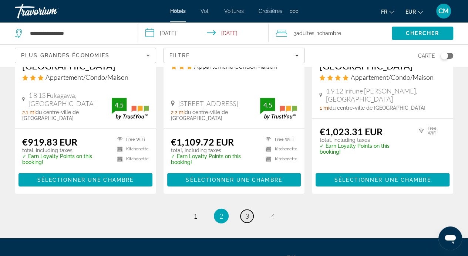
click at [245, 212] on span "3" at bounding box center [247, 216] width 4 height 8
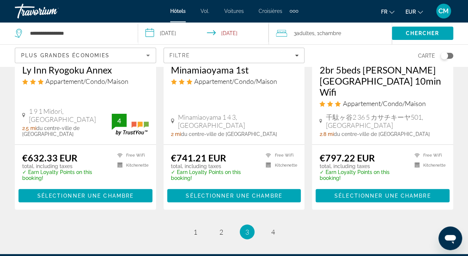
scroll to position [996, 0]
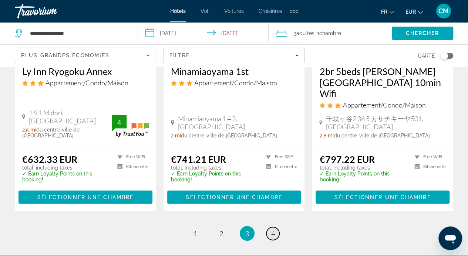
click at [271, 230] on span "4" at bounding box center [273, 234] width 4 height 8
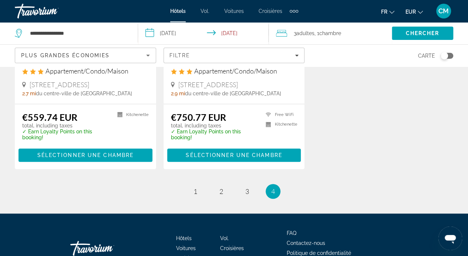
scroll to position [212, 0]
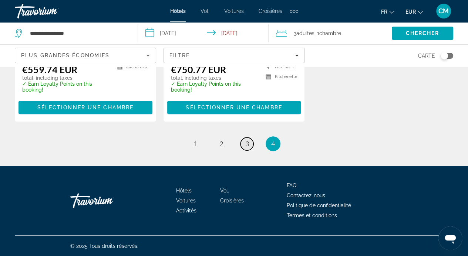
click at [248, 147] on span "3" at bounding box center [247, 144] width 4 height 8
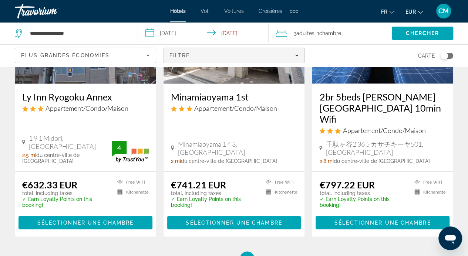
scroll to position [972, 0]
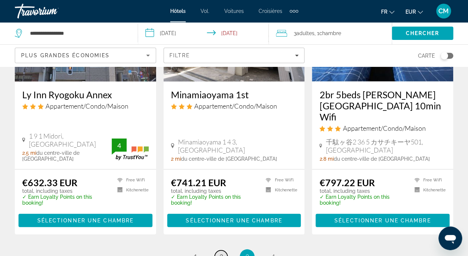
click at [222, 253] on span "2" at bounding box center [221, 257] width 4 height 8
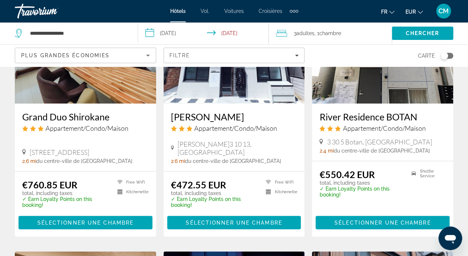
scroll to position [544, 0]
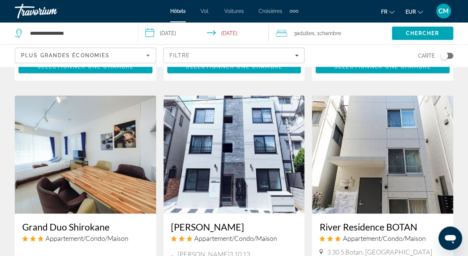
click at [115, 184] on img "Contenu principal" at bounding box center [85, 154] width 141 height 118
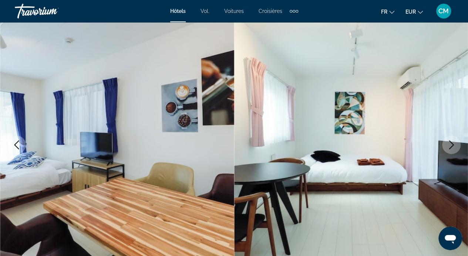
scroll to position [55, 0]
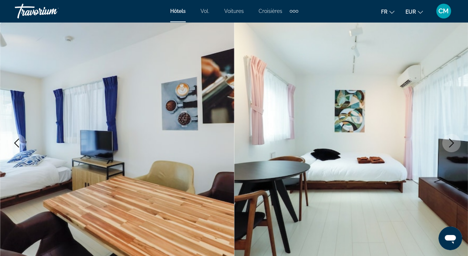
click at [449, 141] on icon "Next image" at bounding box center [450, 143] width 9 height 9
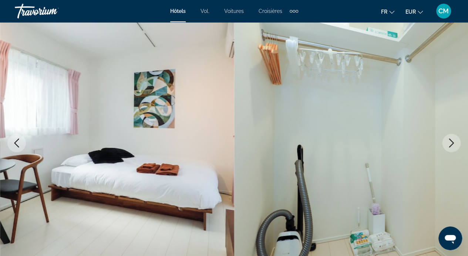
click at [449, 141] on icon "Next image" at bounding box center [450, 143] width 9 height 9
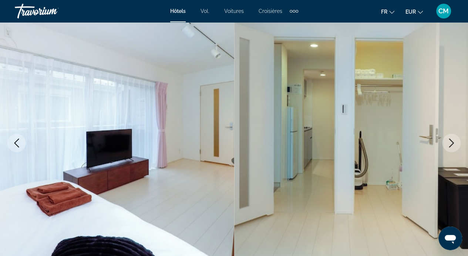
click at [449, 141] on icon "Next image" at bounding box center [450, 143] width 9 height 9
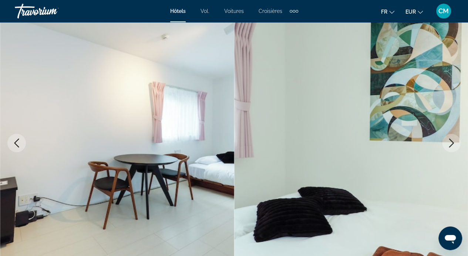
click at [449, 141] on icon "Next image" at bounding box center [450, 143] width 9 height 9
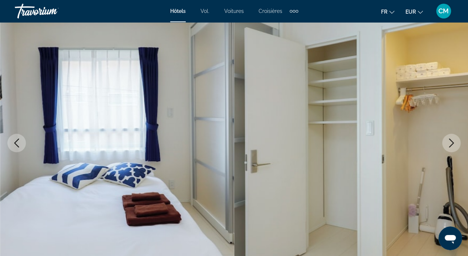
click at [449, 141] on icon "Next image" at bounding box center [450, 143] width 9 height 9
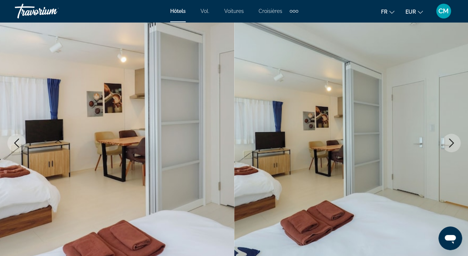
click at [449, 141] on icon "Next image" at bounding box center [450, 143] width 9 height 9
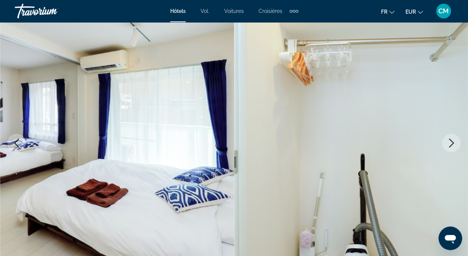
click at [449, 141] on icon "Next image" at bounding box center [450, 143] width 9 height 9
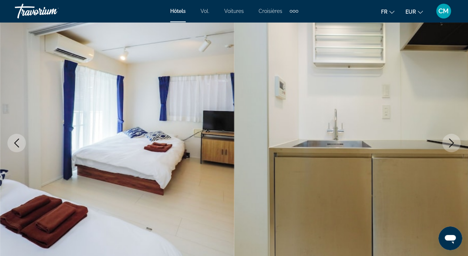
click at [449, 141] on icon "Next image" at bounding box center [450, 143] width 9 height 9
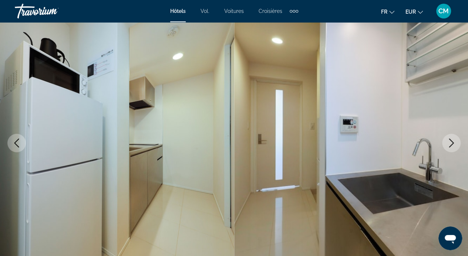
click at [449, 141] on icon "Next image" at bounding box center [450, 143] width 9 height 9
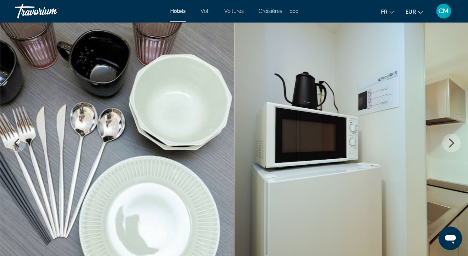
click at [449, 141] on icon "Next image" at bounding box center [450, 143] width 9 height 9
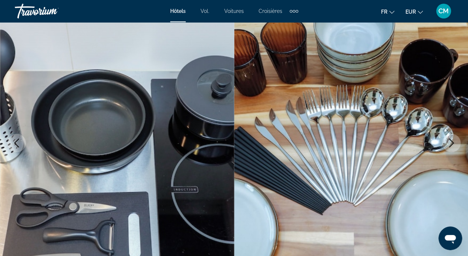
click at [449, 141] on icon "Next image" at bounding box center [450, 143] width 9 height 9
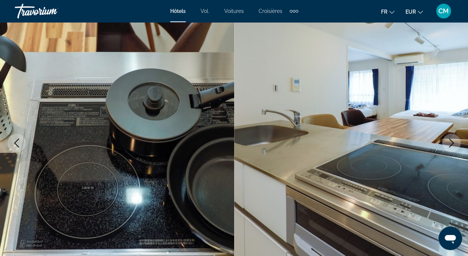
click at [449, 141] on icon "Next image" at bounding box center [450, 143] width 9 height 9
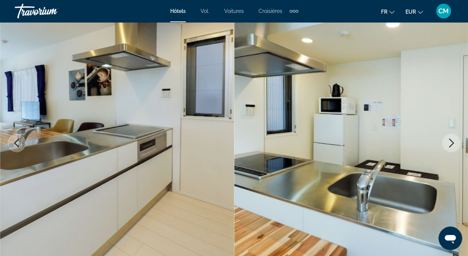
click at [449, 141] on icon "Next image" at bounding box center [450, 143] width 9 height 9
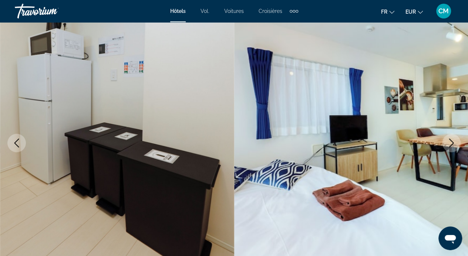
click at [449, 141] on icon "Next image" at bounding box center [450, 143] width 9 height 9
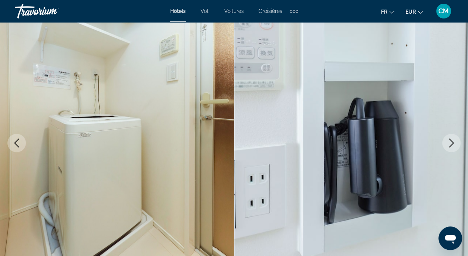
click at [449, 141] on icon "Next image" at bounding box center [450, 143] width 9 height 9
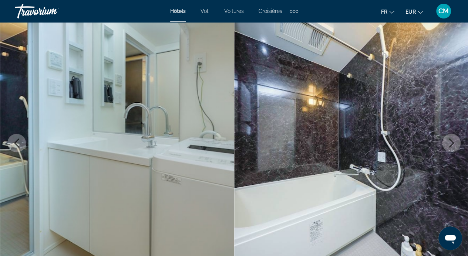
click at [449, 141] on icon "Next image" at bounding box center [450, 143] width 9 height 9
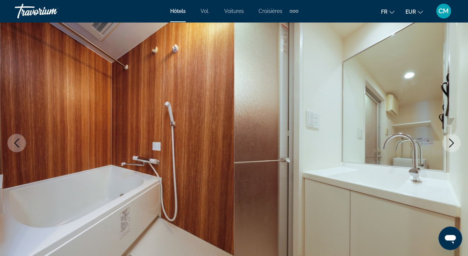
click at [449, 141] on icon "Next image" at bounding box center [450, 143] width 9 height 9
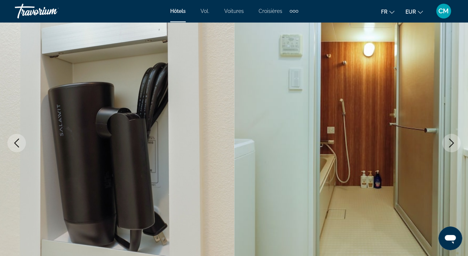
click at [449, 141] on icon "Next image" at bounding box center [450, 143] width 9 height 9
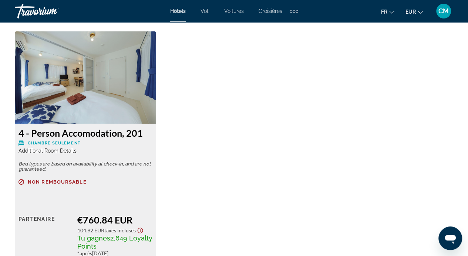
scroll to position [1150, 0]
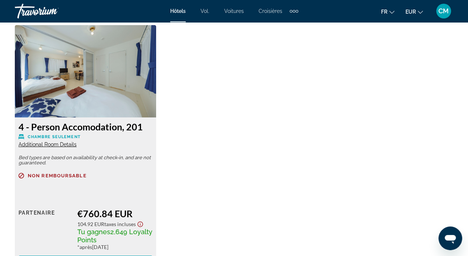
click at [58, 146] on span "Additional Room Details" at bounding box center [47, 145] width 58 height 6
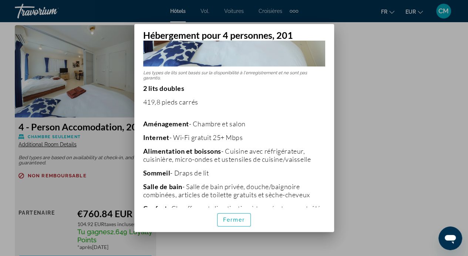
scroll to position [143, 0]
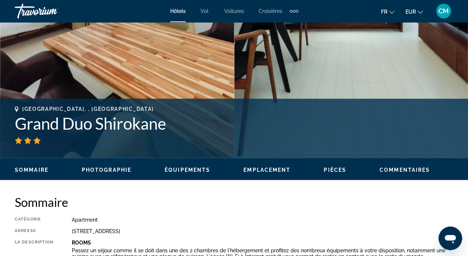
scroll to position [216, 0]
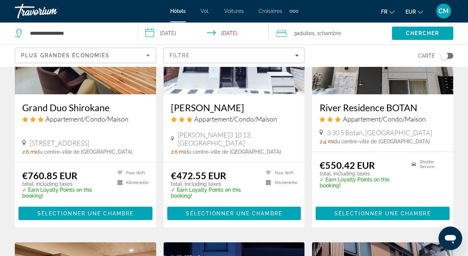
scroll to position [667, 0]
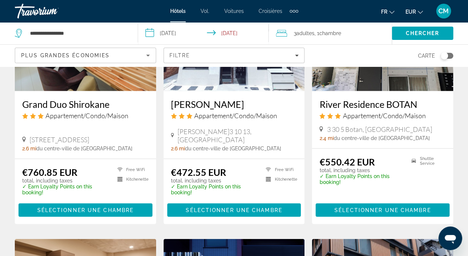
click at [86, 136] on span "[STREET_ADDRESS]" at bounding box center [60, 139] width 60 height 8
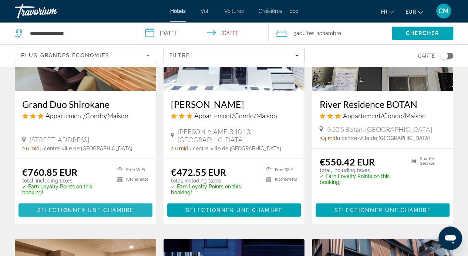
click at [91, 207] on span "Sélectionner une chambre" at bounding box center [85, 210] width 96 height 6
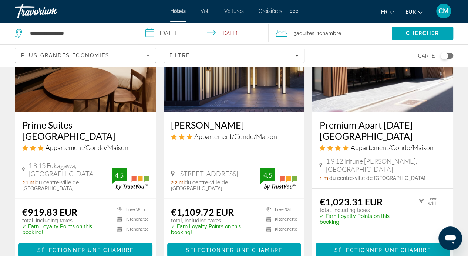
scroll to position [1039, 0]
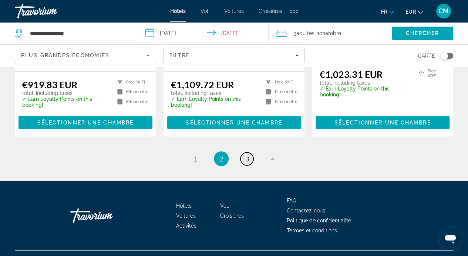
click at [249, 153] on link "page 3" at bounding box center [246, 159] width 13 height 13
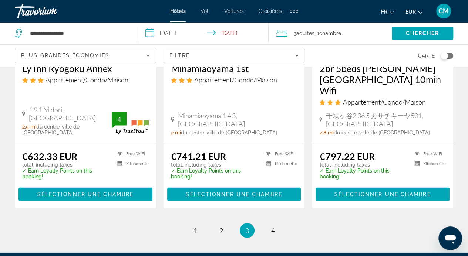
scroll to position [1002, 0]
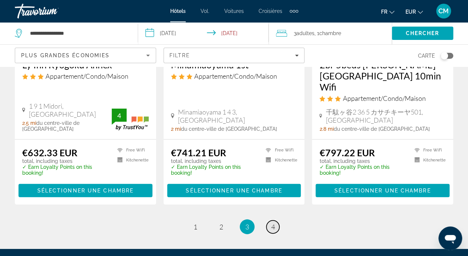
click at [273, 223] on span "4" at bounding box center [273, 227] width 4 height 8
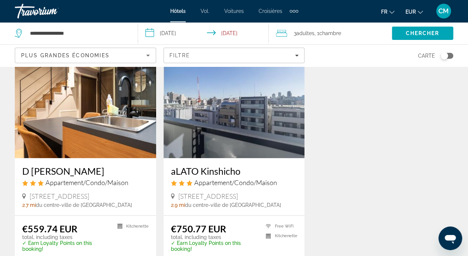
scroll to position [51, 0]
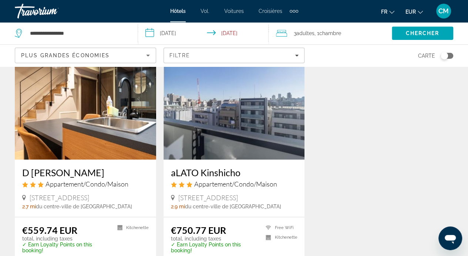
click at [88, 143] on img "Contenu principal" at bounding box center [85, 100] width 141 height 118
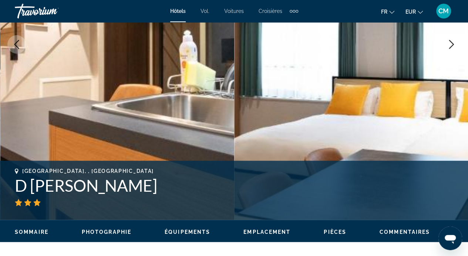
scroll to position [152, 0]
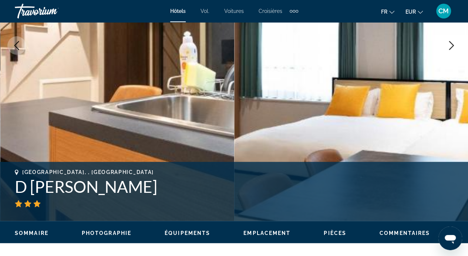
click at [451, 50] on button "Next image" at bounding box center [451, 45] width 18 height 18
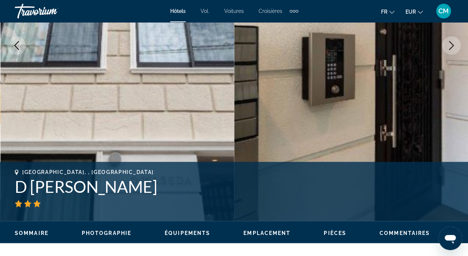
click at [451, 50] on button "Next image" at bounding box center [451, 45] width 18 height 18
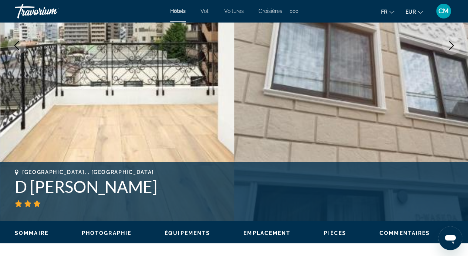
click at [451, 50] on button "Next image" at bounding box center [451, 45] width 18 height 18
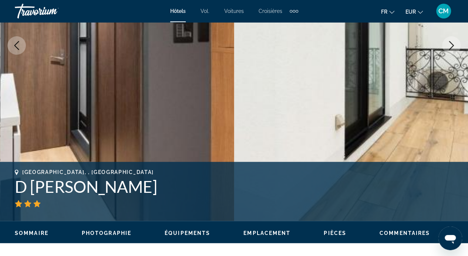
click at [451, 50] on button "Next image" at bounding box center [451, 45] width 18 height 18
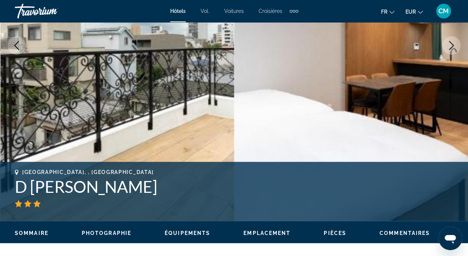
click at [451, 50] on button "Next image" at bounding box center [451, 45] width 18 height 18
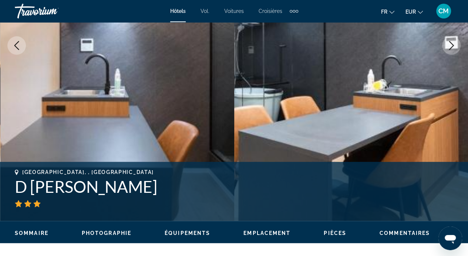
click at [451, 50] on button "Next image" at bounding box center [451, 45] width 18 height 18
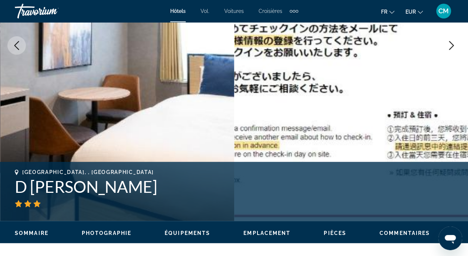
click at [451, 50] on button "Next image" at bounding box center [451, 45] width 18 height 18
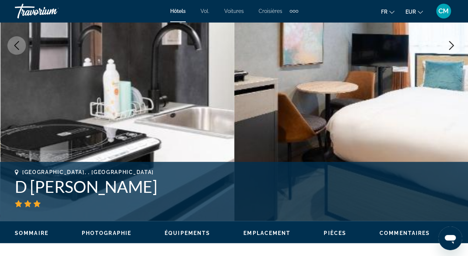
click at [451, 50] on button "Next image" at bounding box center [451, 45] width 18 height 18
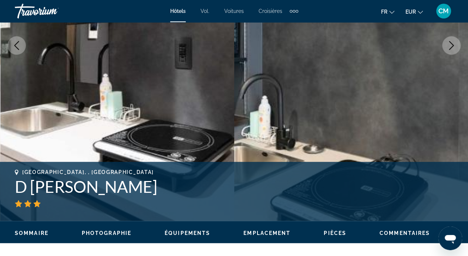
click at [451, 50] on button "Next image" at bounding box center [451, 45] width 18 height 18
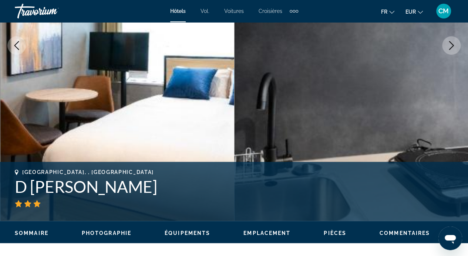
click at [451, 50] on button "Next image" at bounding box center [451, 45] width 18 height 18
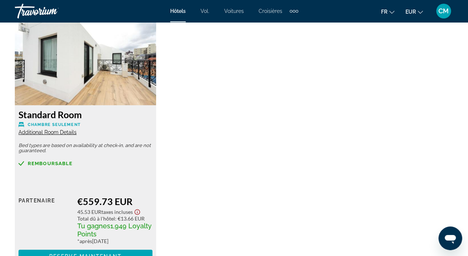
scroll to position [1164, 0]
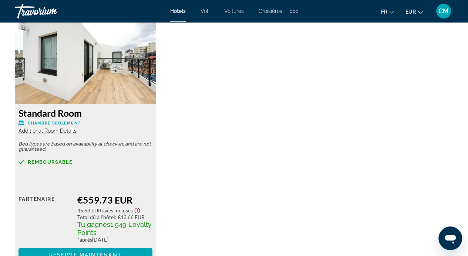
click at [54, 132] on span "Additional Room Details" at bounding box center [47, 131] width 58 height 6
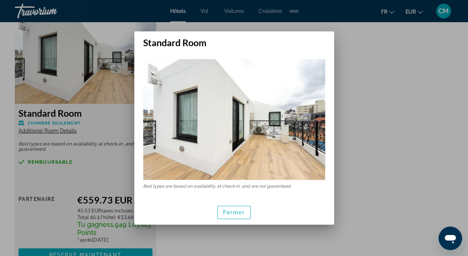
scroll to position [0, 0]
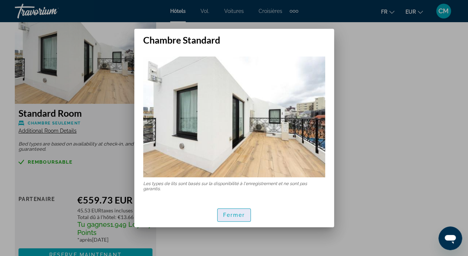
click at [231, 218] on font "Fermer" at bounding box center [234, 215] width 22 height 6
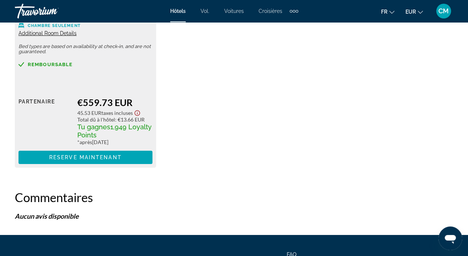
scroll to position [1262, 0]
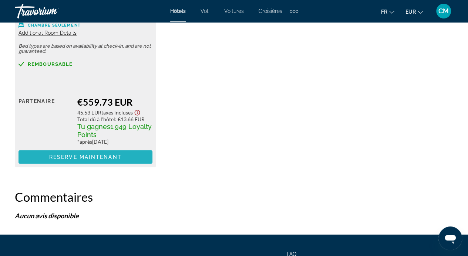
click at [69, 157] on span "Reserve maintenant" at bounding box center [85, 157] width 72 height 6
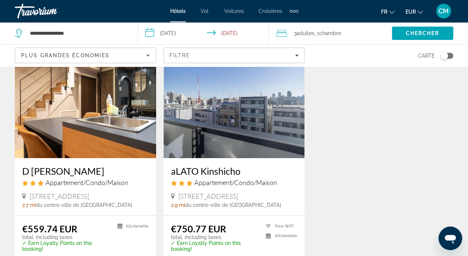
scroll to position [48, 0]
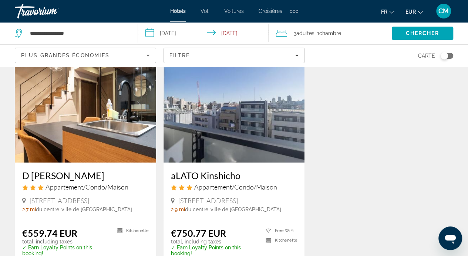
click at [214, 173] on h3 "aLATO Kinshicho" at bounding box center [234, 175] width 126 height 11
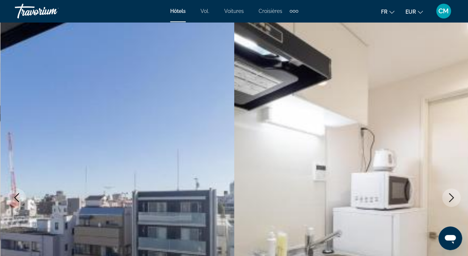
click at [451, 198] on icon "Next image" at bounding box center [450, 197] width 9 height 9
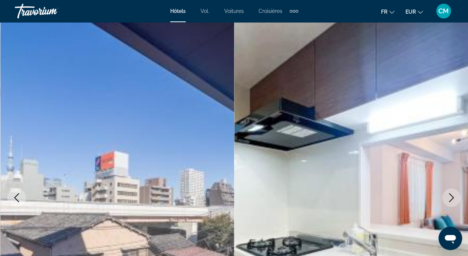
click at [451, 198] on icon "Next image" at bounding box center [450, 197] width 9 height 9
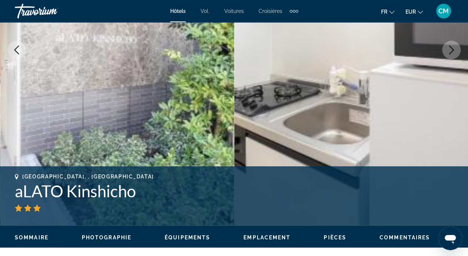
scroll to position [148, 0]
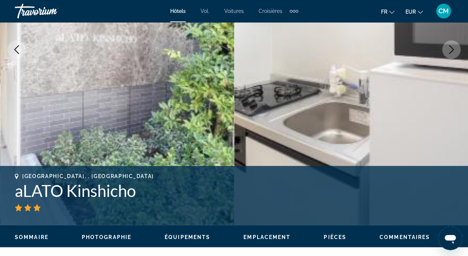
click at [452, 54] on icon "Next image" at bounding box center [450, 49] width 9 height 9
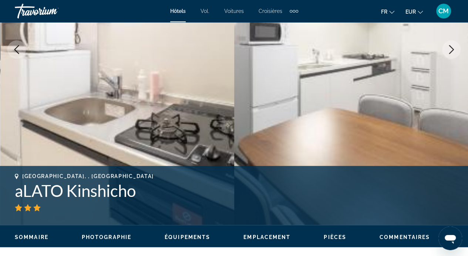
click at [452, 54] on icon "Next image" at bounding box center [450, 49] width 9 height 9
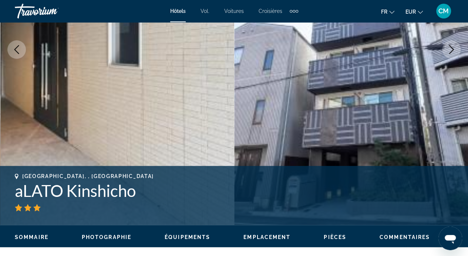
click at [452, 54] on icon "Next image" at bounding box center [450, 49] width 9 height 9
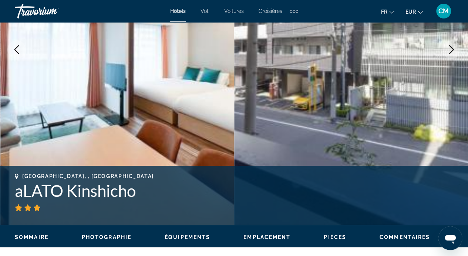
click at [452, 54] on icon "Next image" at bounding box center [450, 49] width 9 height 9
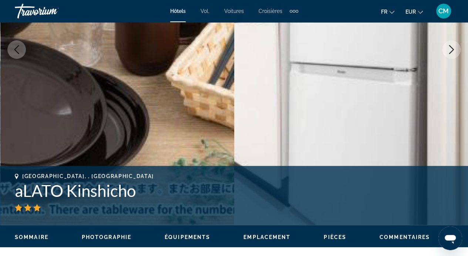
click at [452, 54] on icon "Next image" at bounding box center [450, 49] width 9 height 9
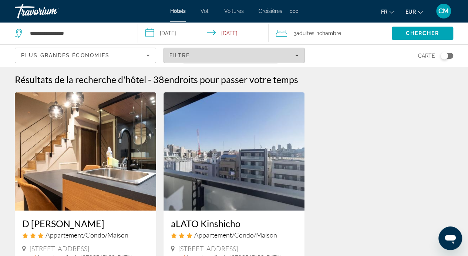
click at [197, 60] on span "Filters" at bounding box center [234, 56] width 140 height 18
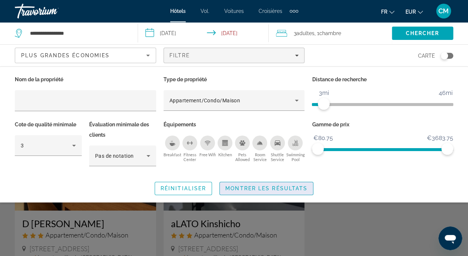
click at [240, 193] on span "Search widget" at bounding box center [266, 189] width 93 height 18
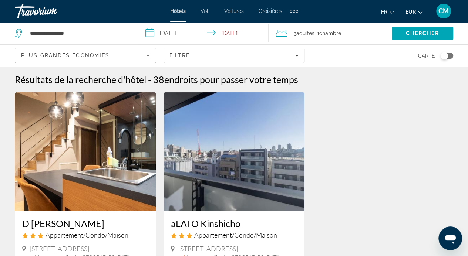
scroll to position [212, 0]
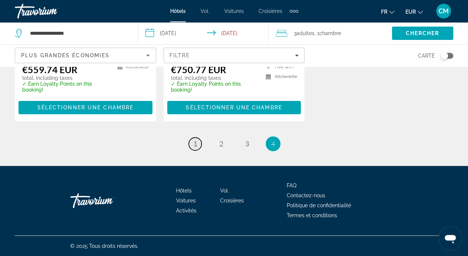
click at [198, 145] on link "page 1" at bounding box center [194, 143] width 13 height 13
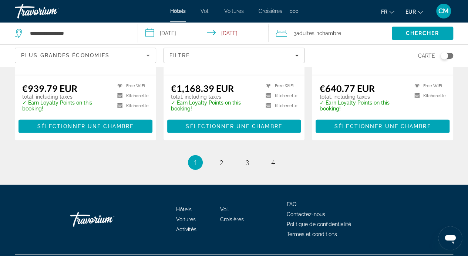
scroll to position [1064, 0]
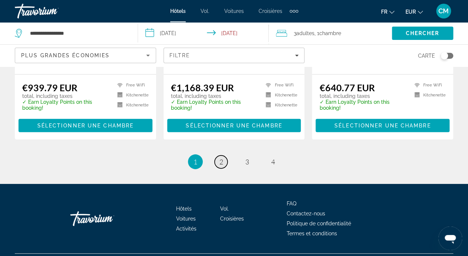
click at [216, 156] on link "page 2" at bounding box center [220, 162] width 13 height 13
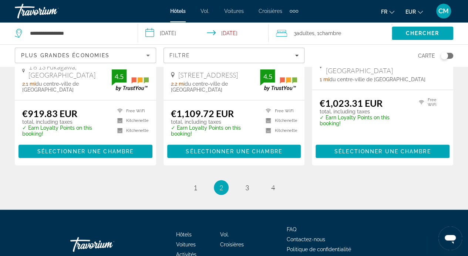
scroll to position [1024, 0]
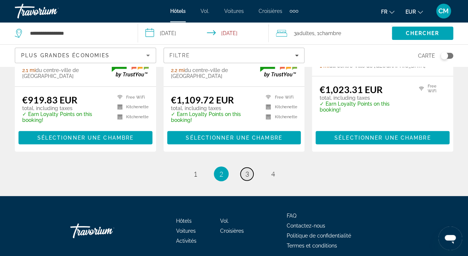
click at [246, 170] on span "3" at bounding box center [247, 174] width 4 height 8
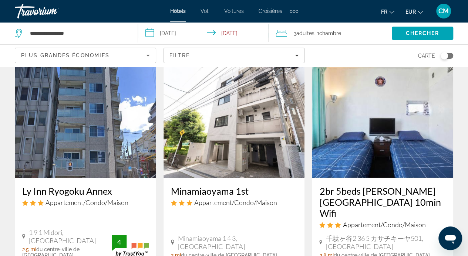
scroll to position [876, 0]
